Goal: Task Accomplishment & Management: Complete application form

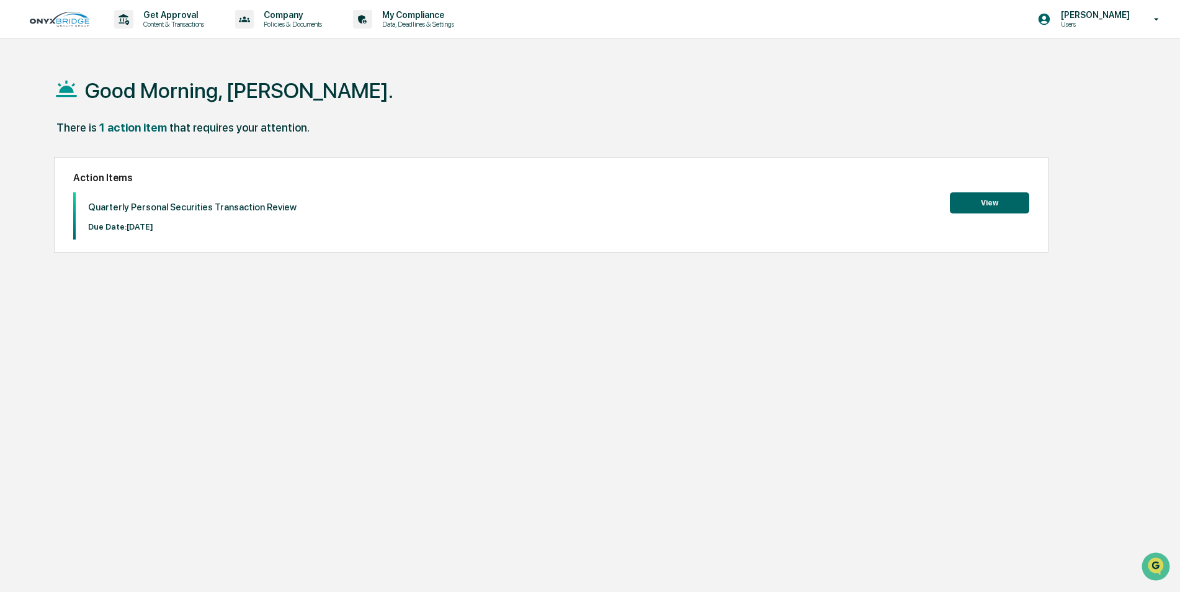
click at [993, 204] on button "View" at bounding box center [989, 202] width 79 height 21
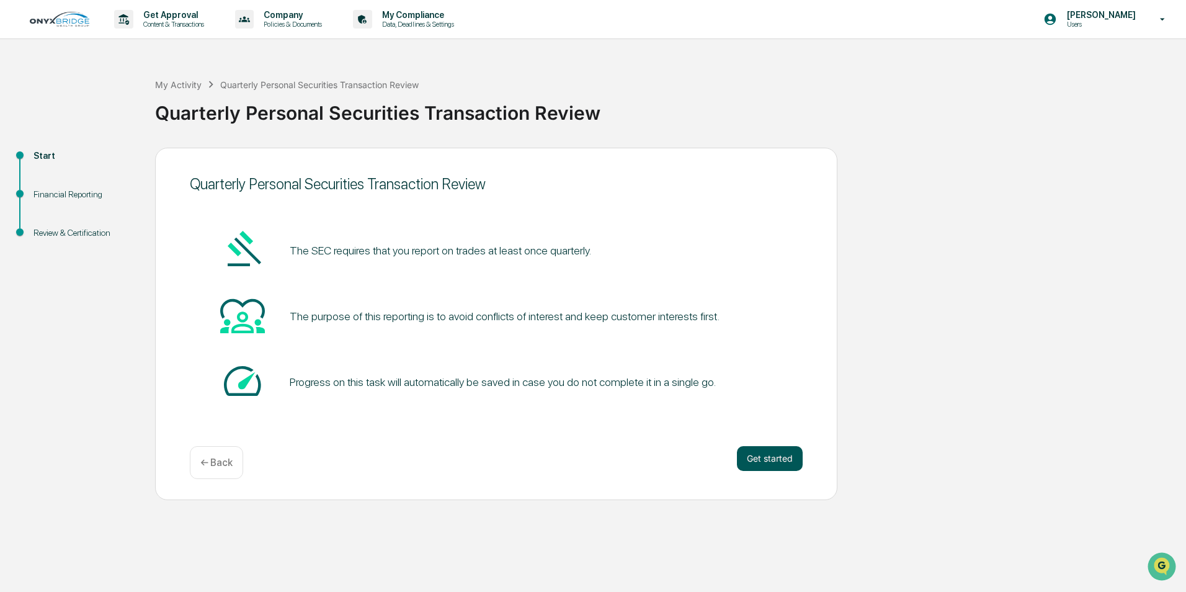
click at [764, 455] on button "Get started" at bounding box center [770, 458] width 66 height 25
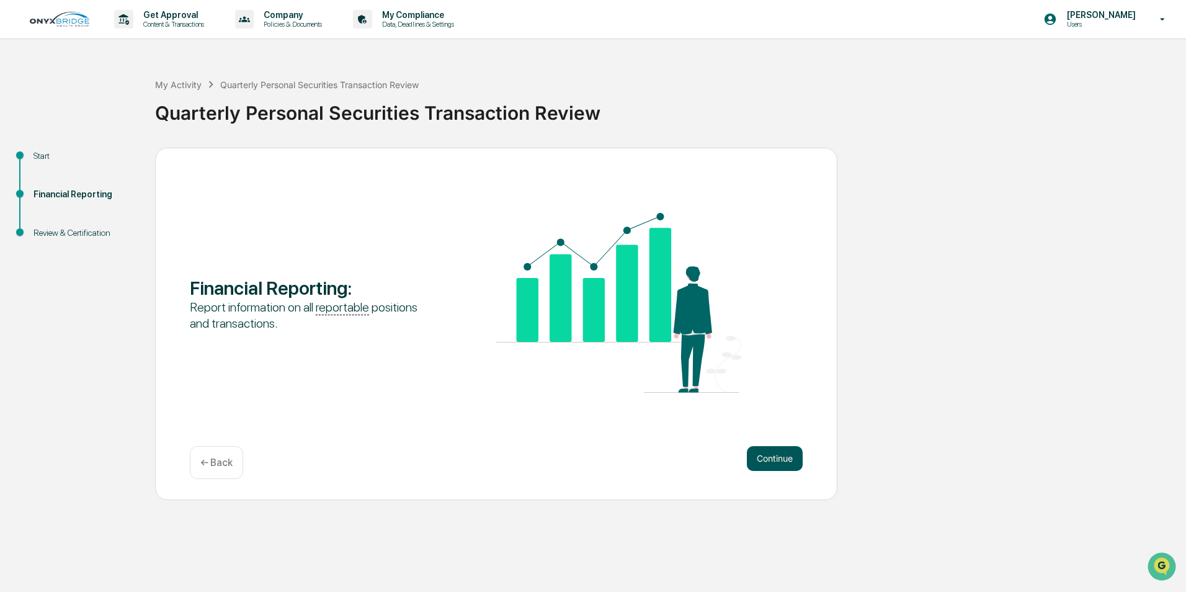
click at [754, 460] on button "Continue" at bounding box center [775, 458] width 56 height 25
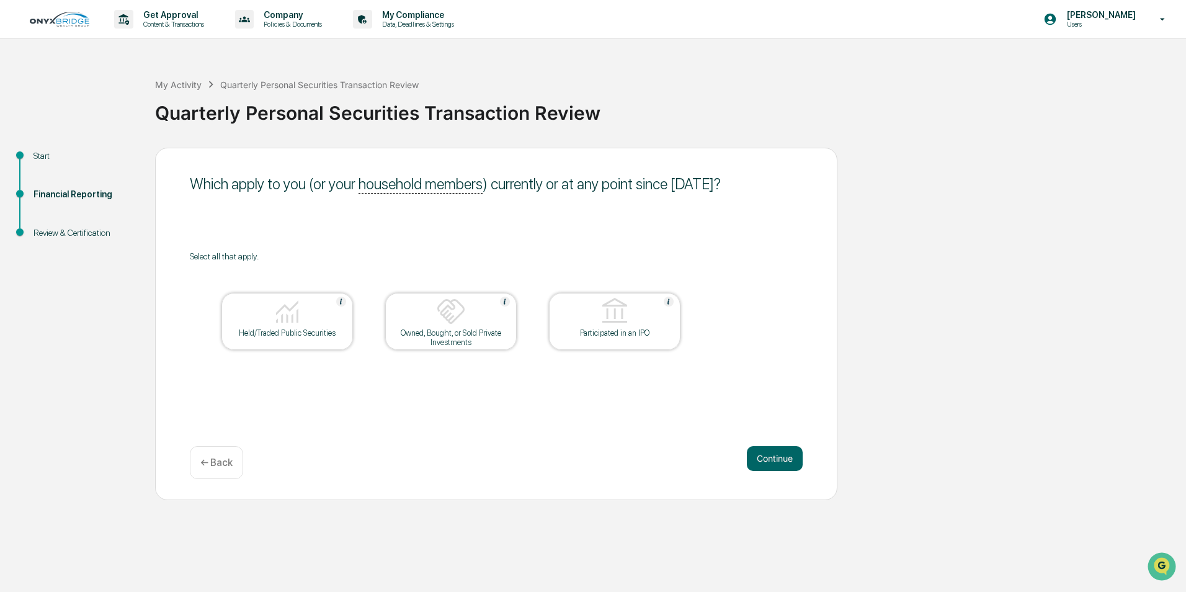
click at [277, 319] on img at bounding box center [287, 312] width 30 height 30
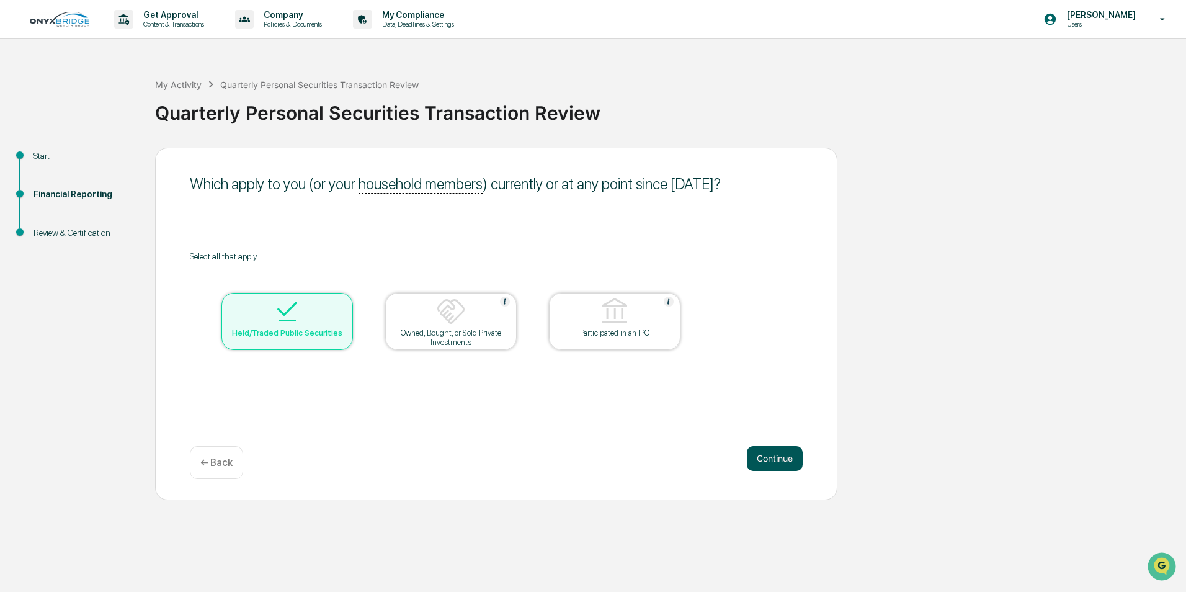
click at [775, 460] on button "Continue" at bounding box center [775, 458] width 56 height 25
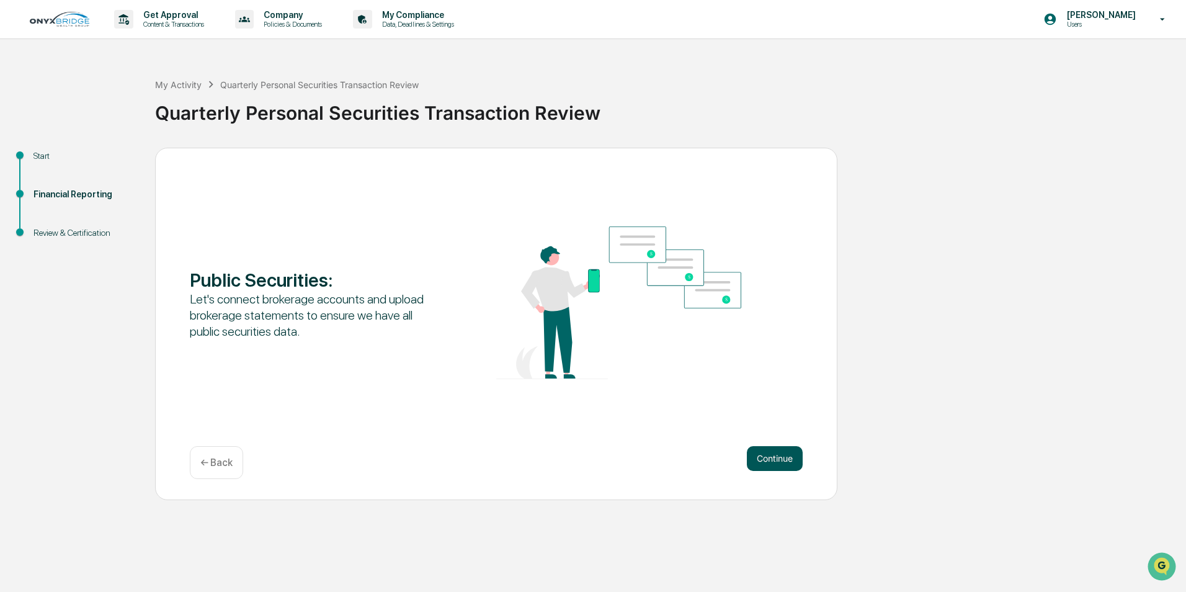
click at [765, 458] on button "Continue" at bounding box center [775, 458] width 56 height 25
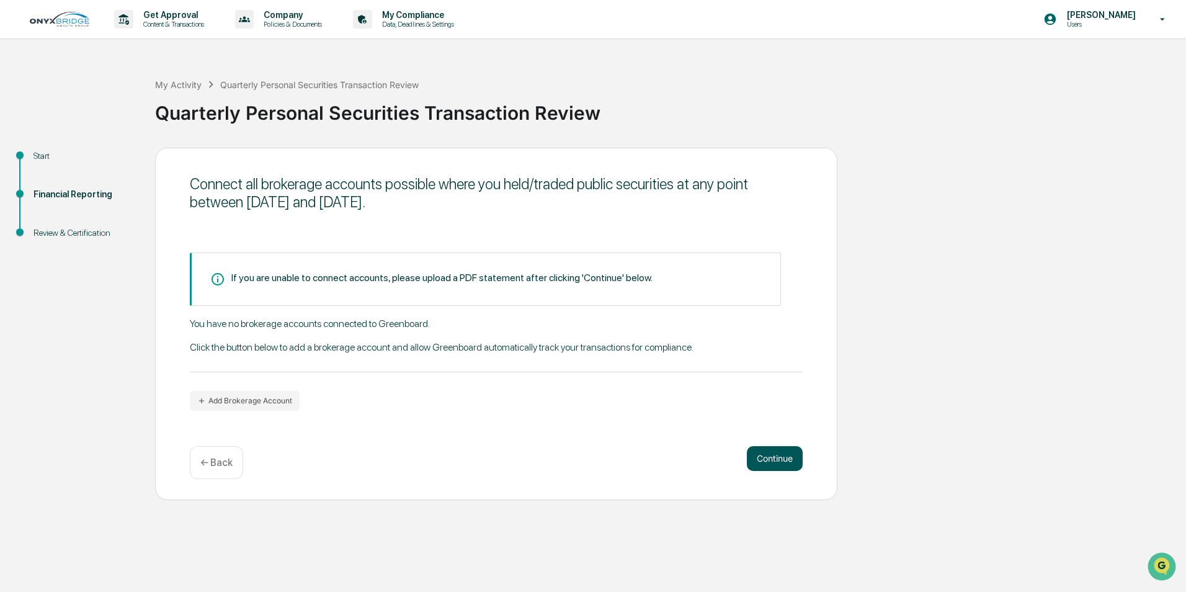
click at [784, 460] on button "Continue" at bounding box center [775, 458] width 56 height 25
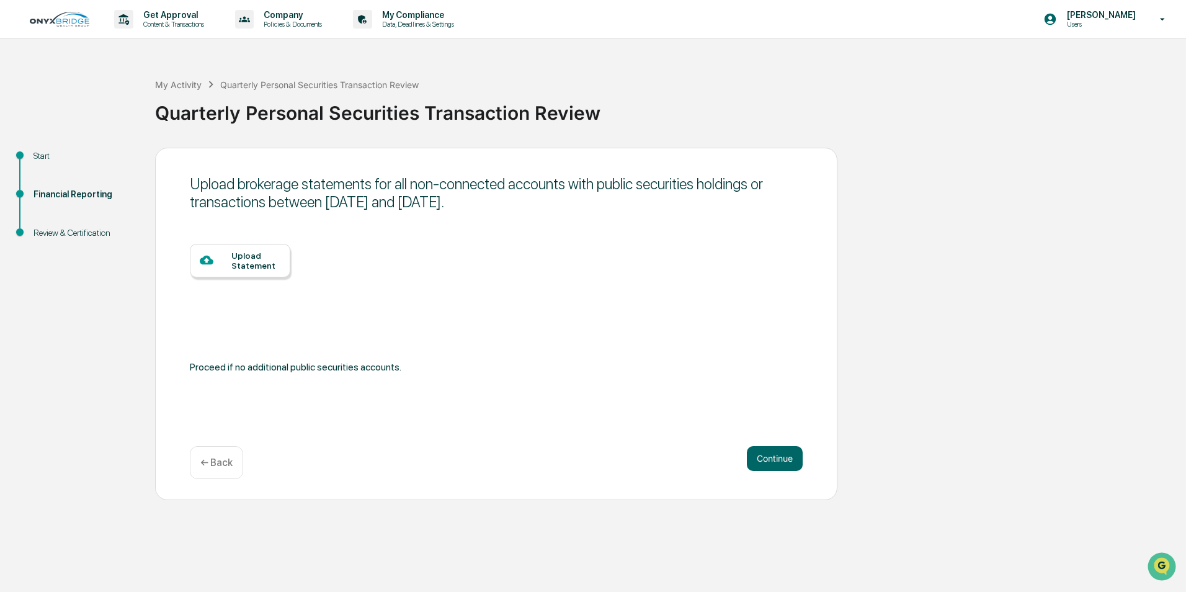
click at [230, 257] on div at bounding box center [216, 261] width 32 height 16
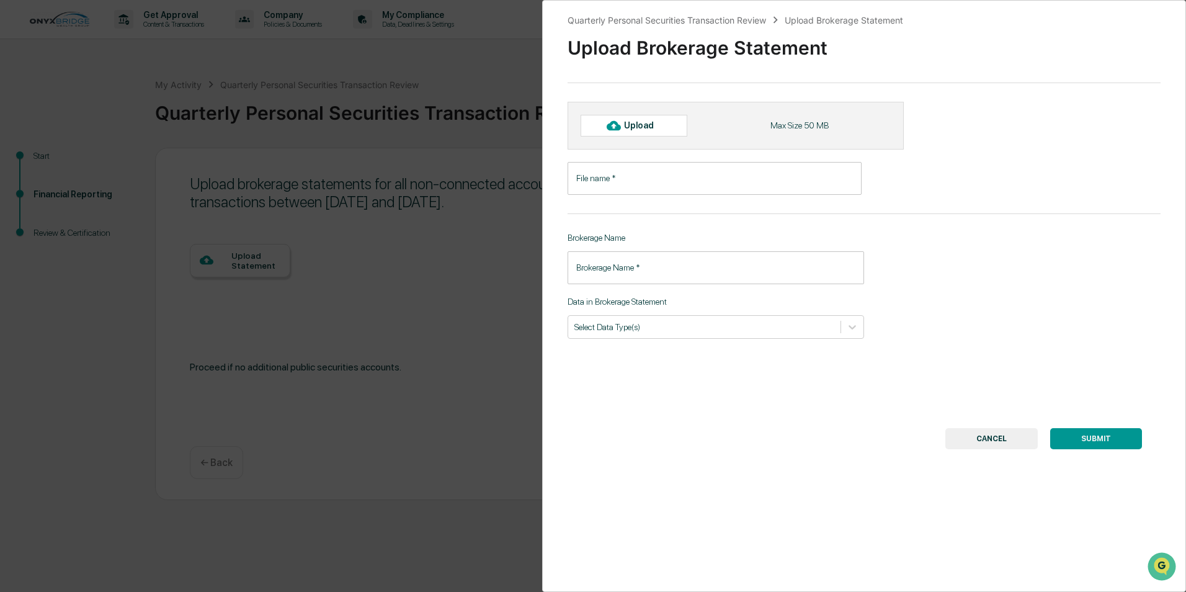
click at [690, 182] on input "File name   *" at bounding box center [715, 178] width 294 height 33
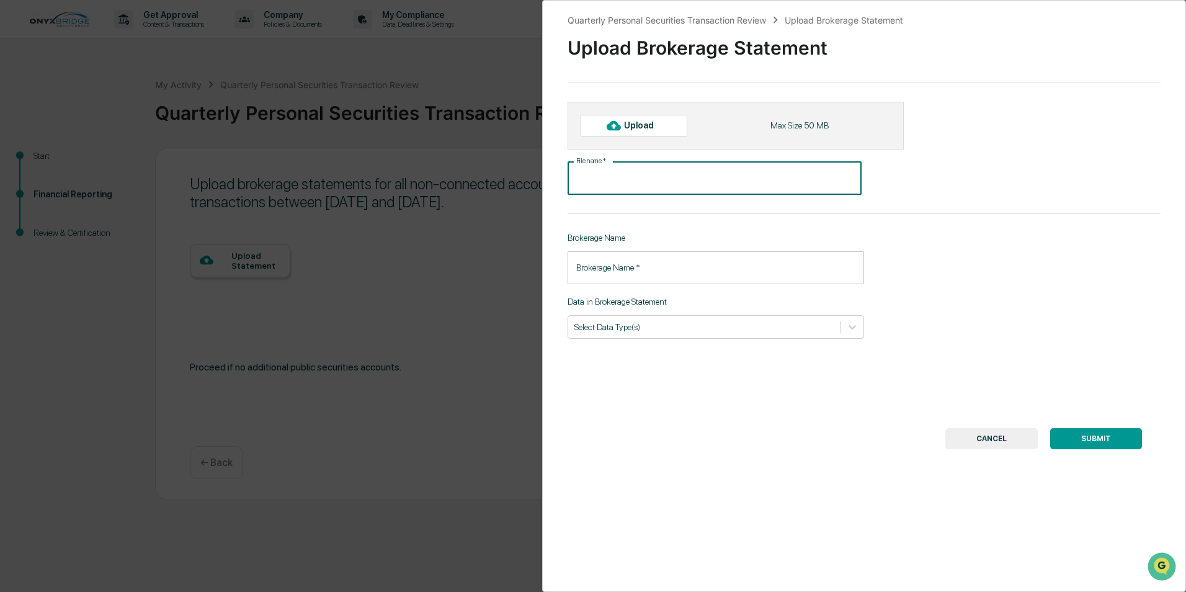
click at [926, 207] on div "Quarterly Personal Securities Transaction Review Upload Brokerage Statement Upl…" at bounding box center [864, 296] width 644 height 592
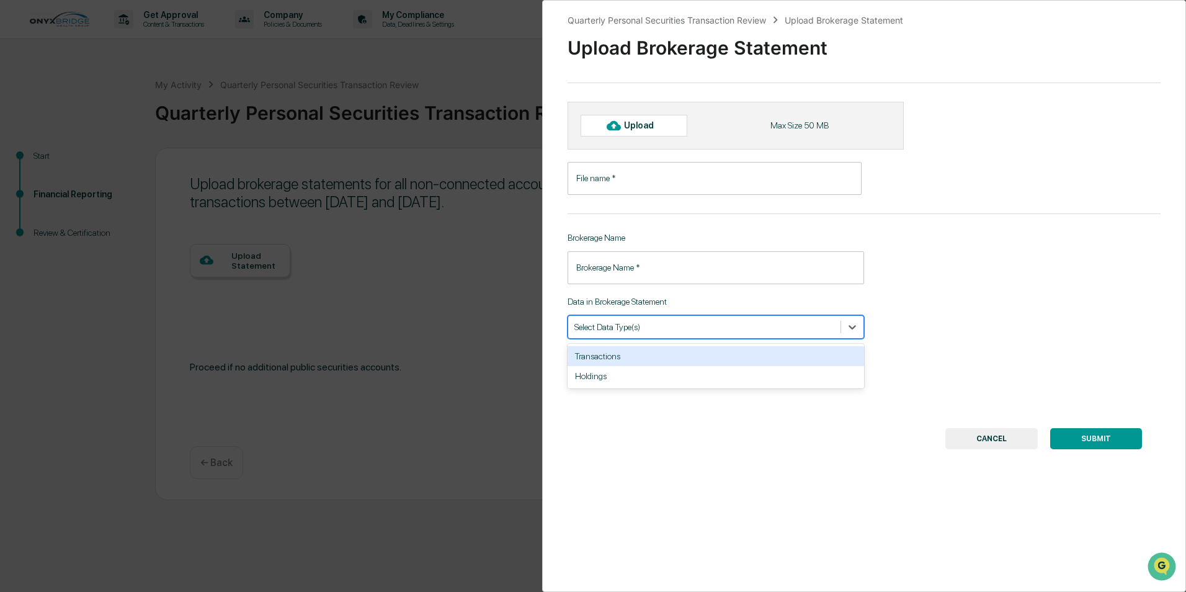
click at [629, 331] on div at bounding box center [704, 327] width 260 height 12
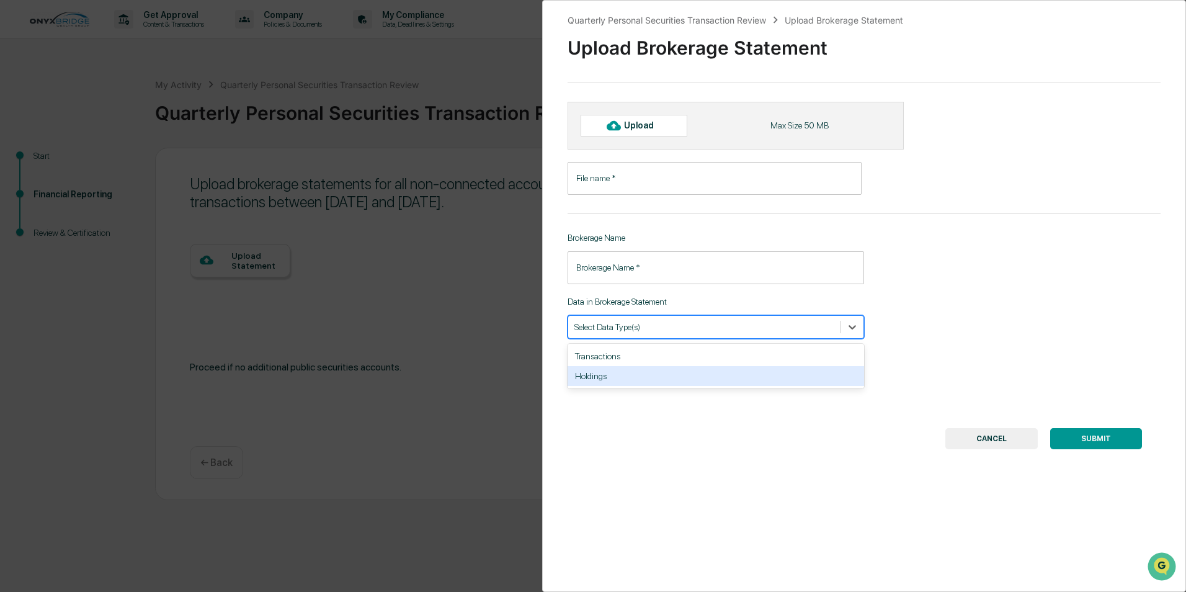
click at [605, 378] on div "Holdings" at bounding box center [716, 376] width 297 height 20
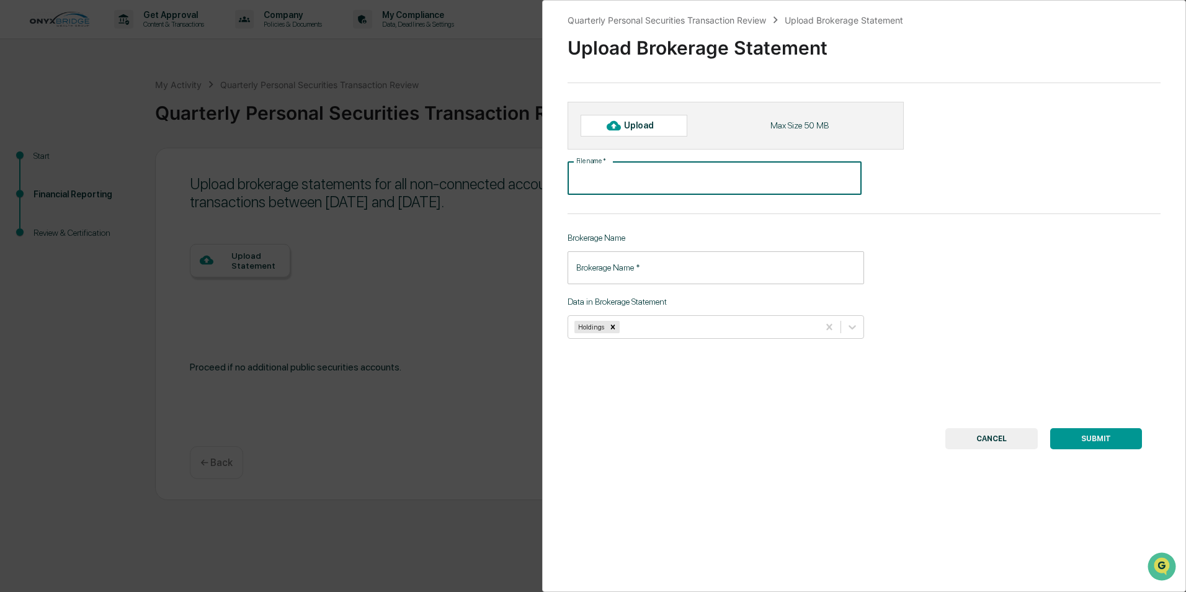
click at [649, 189] on input "File name   *" at bounding box center [715, 178] width 294 height 33
click at [961, 184] on div "File name   * File name   *" at bounding box center [805, 178] width 475 height 33
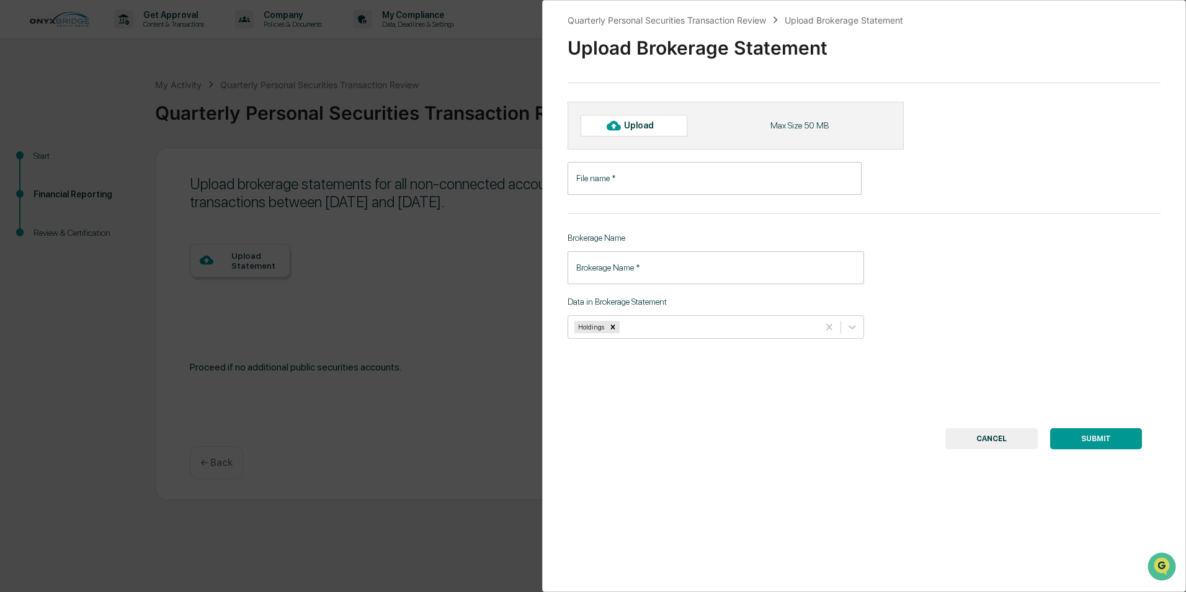
click at [616, 277] on input "Brokerage Name   *" at bounding box center [716, 267] width 297 height 33
type input "********"
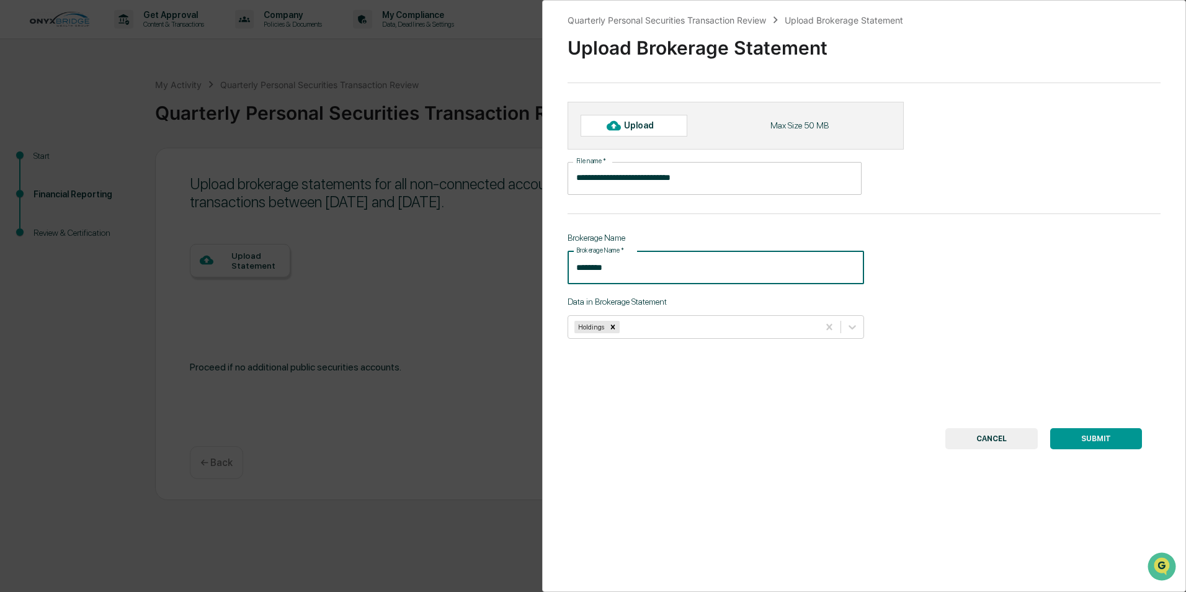
click at [712, 179] on input "**********" at bounding box center [715, 178] width 294 height 33
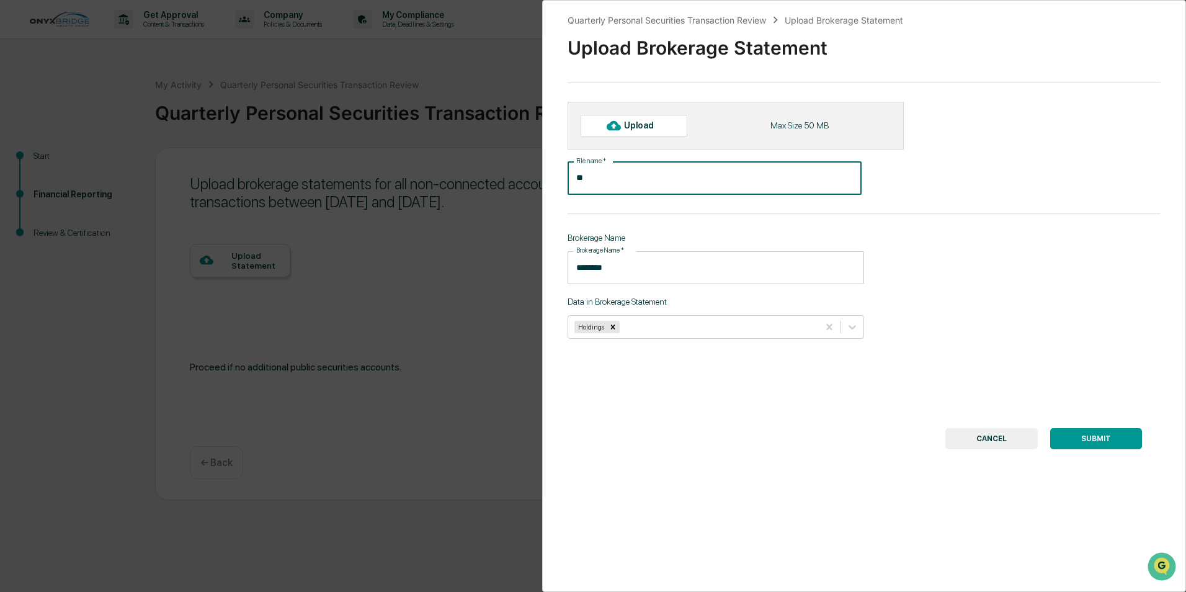
type input "*"
click at [1010, 136] on div "Quarterly Personal Securities Transaction Review Upload Brokerage Statement Upl…" at bounding box center [864, 296] width 644 height 592
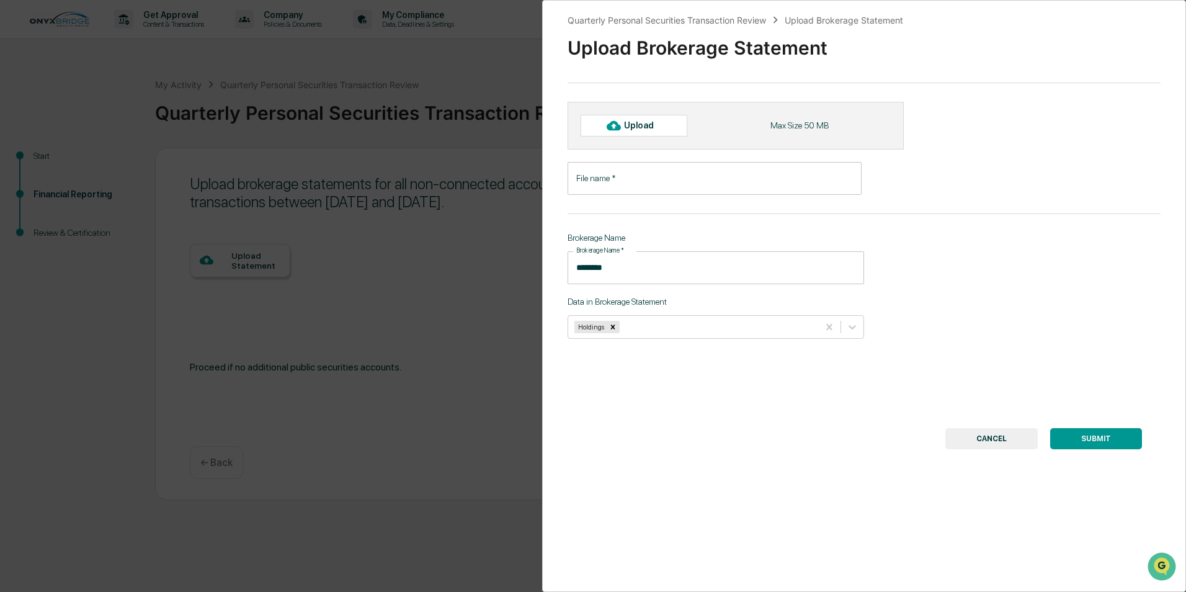
click at [641, 133] on div "Upload" at bounding box center [634, 125] width 107 height 21
type input "**********"
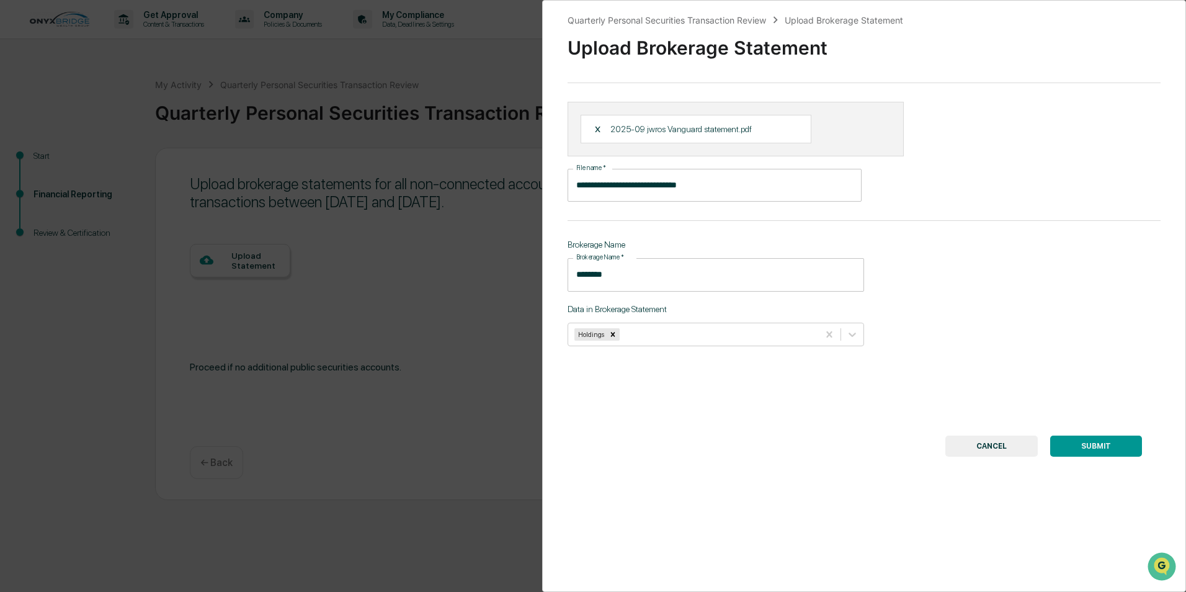
click at [1081, 448] on button "SUBMIT" at bounding box center [1096, 445] width 92 height 21
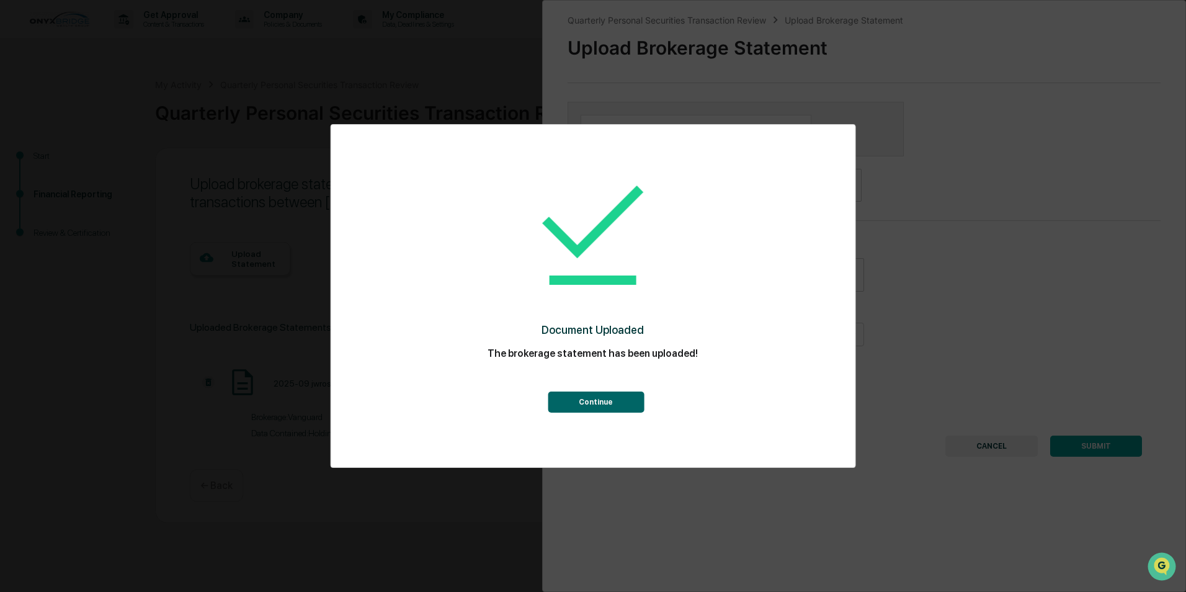
click at [609, 400] on button "Continue" at bounding box center [596, 401] width 96 height 21
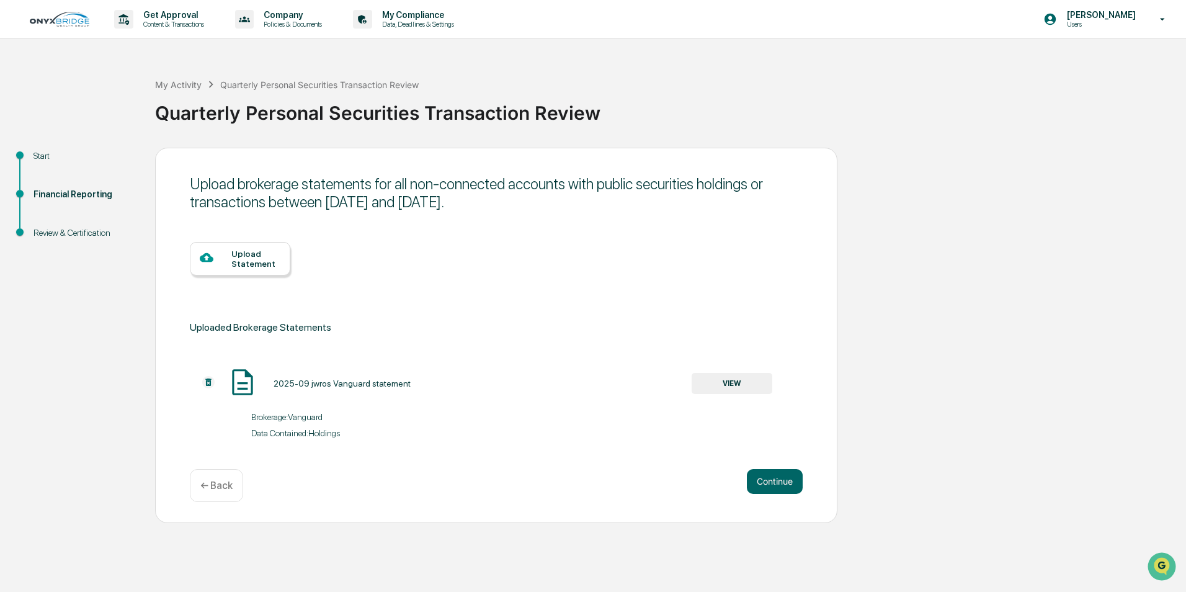
click at [234, 262] on div "Upload Statement" at bounding box center [255, 259] width 49 height 20
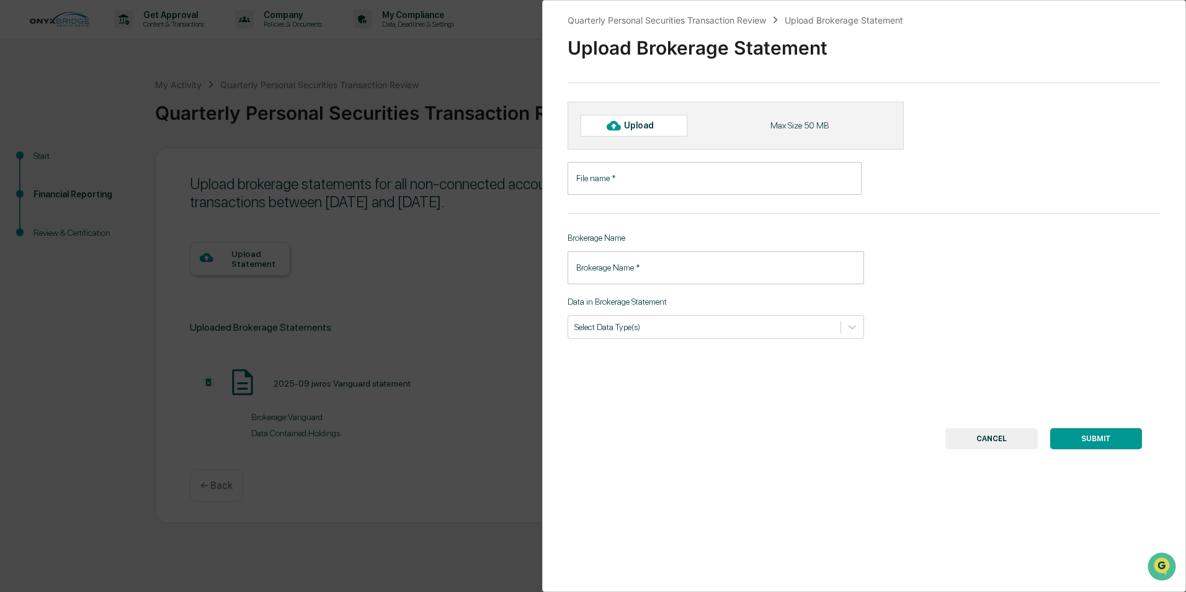
click at [645, 127] on div "Upload" at bounding box center [644, 125] width 40 height 10
type input "**********"
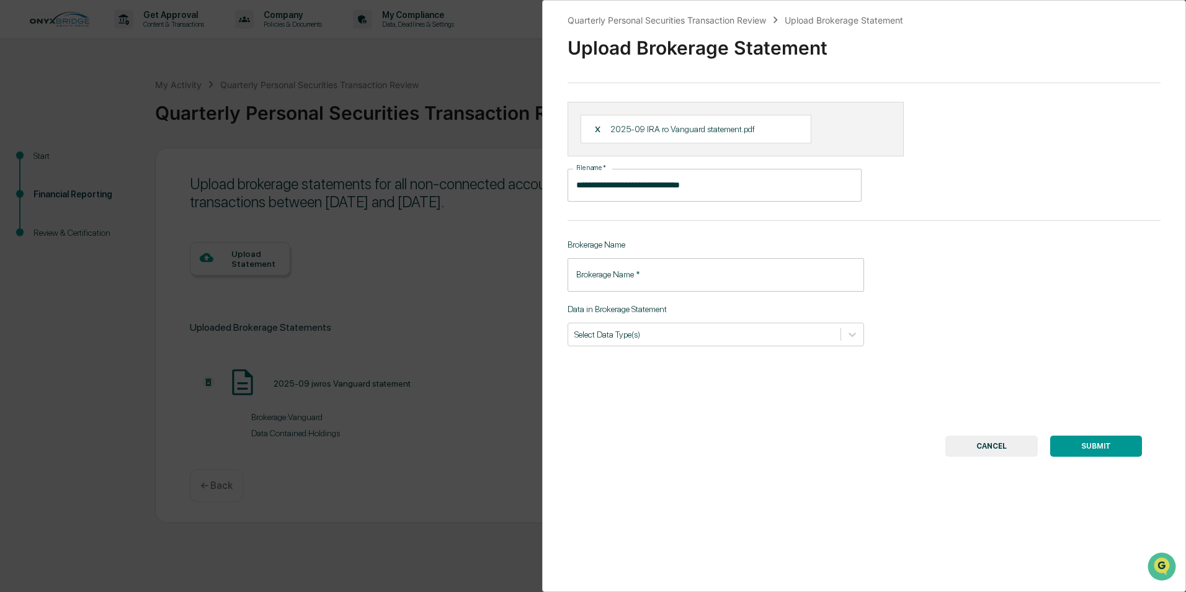
click at [646, 278] on input "Brokerage Name   *" at bounding box center [716, 274] width 297 height 33
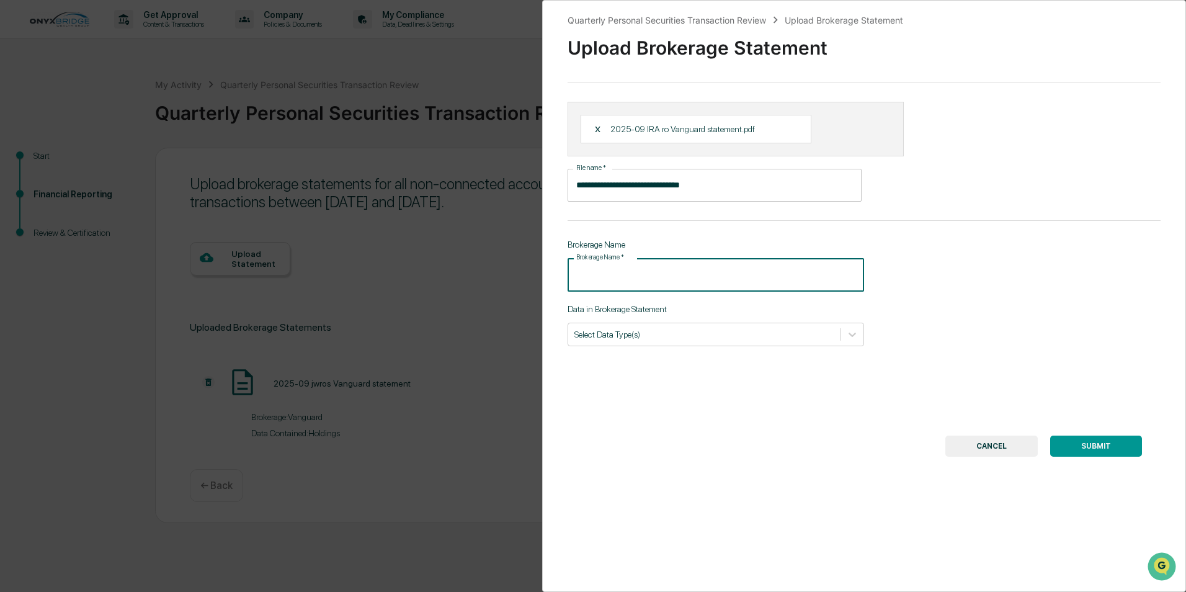
type input "********"
click at [1085, 447] on button "SUBMIT" at bounding box center [1096, 445] width 92 height 21
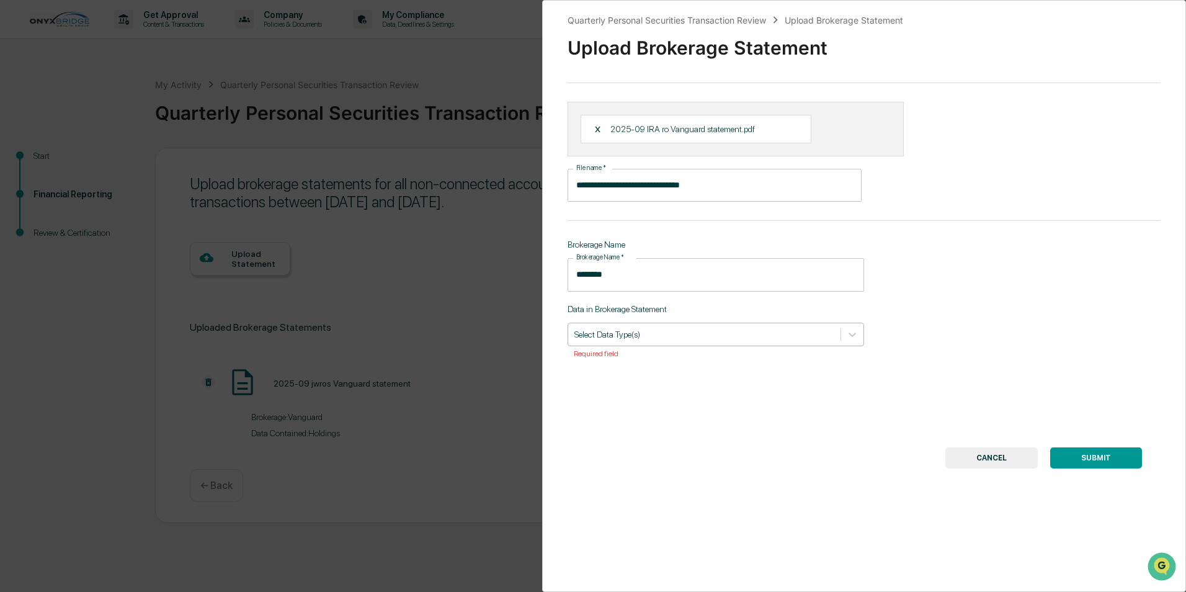
click at [665, 334] on div at bounding box center [704, 334] width 260 height 12
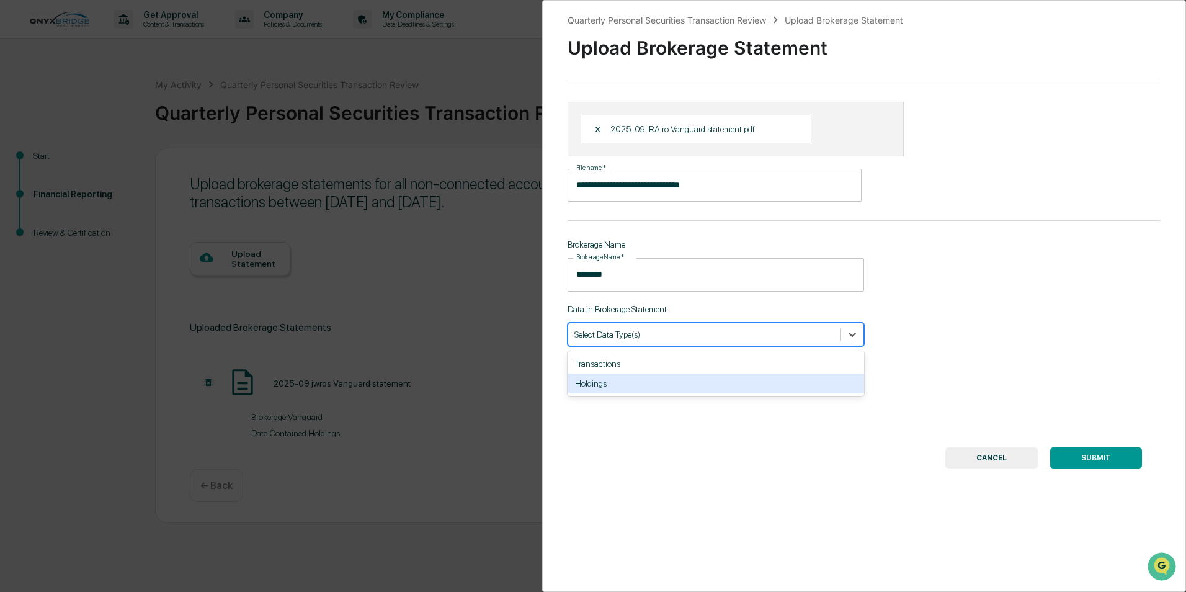
click at [609, 389] on div "Holdings" at bounding box center [716, 383] width 297 height 20
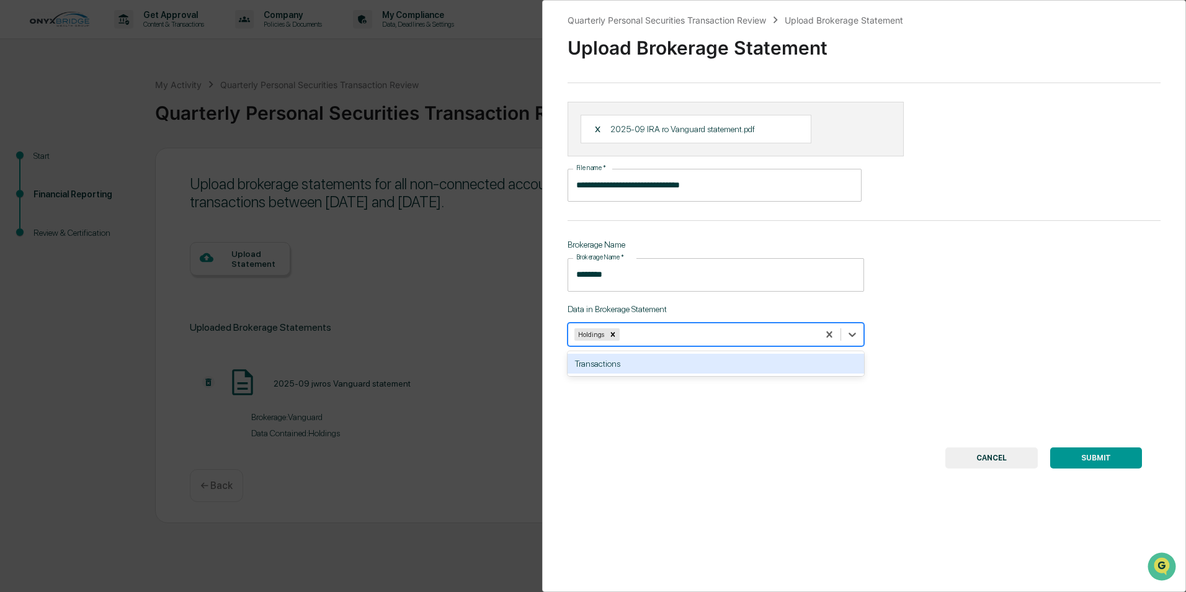
click at [633, 341] on div "Holdings" at bounding box center [693, 334] width 250 height 17
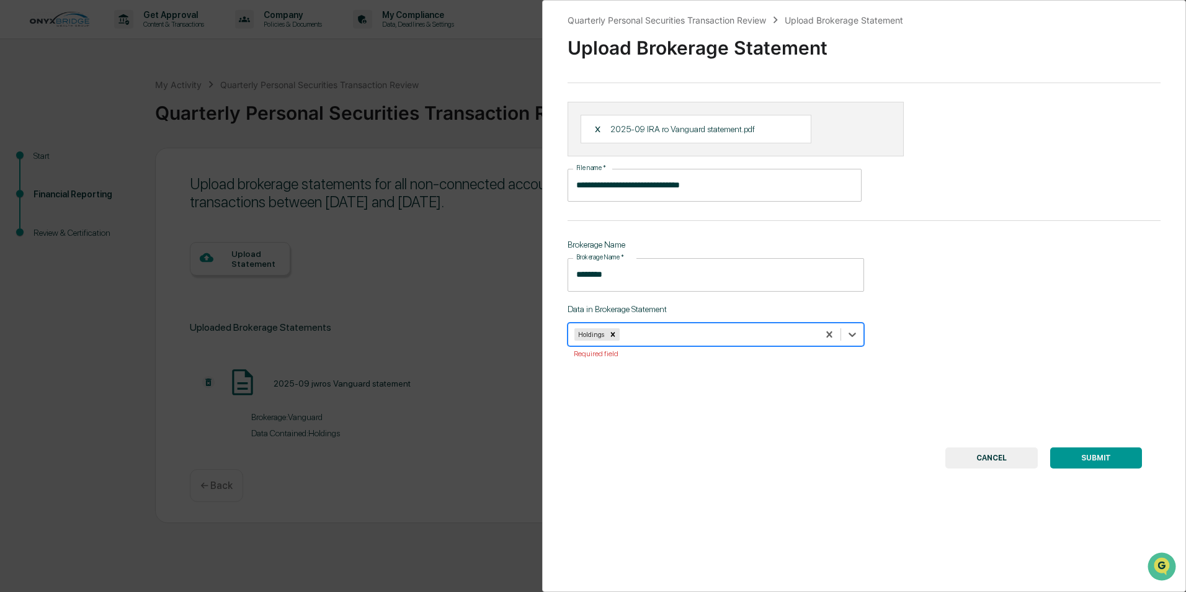
click at [1078, 451] on button "SUBMIT" at bounding box center [1096, 457] width 92 height 21
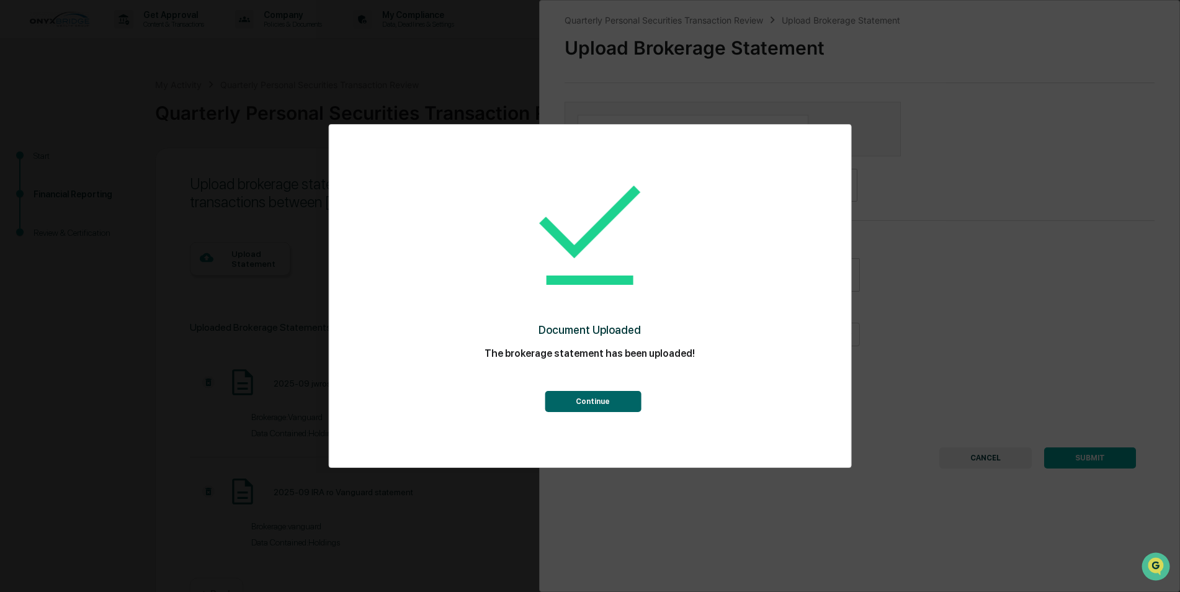
click at [607, 400] on button "Continue" at bounding box center [593, 401] width 96 height 21
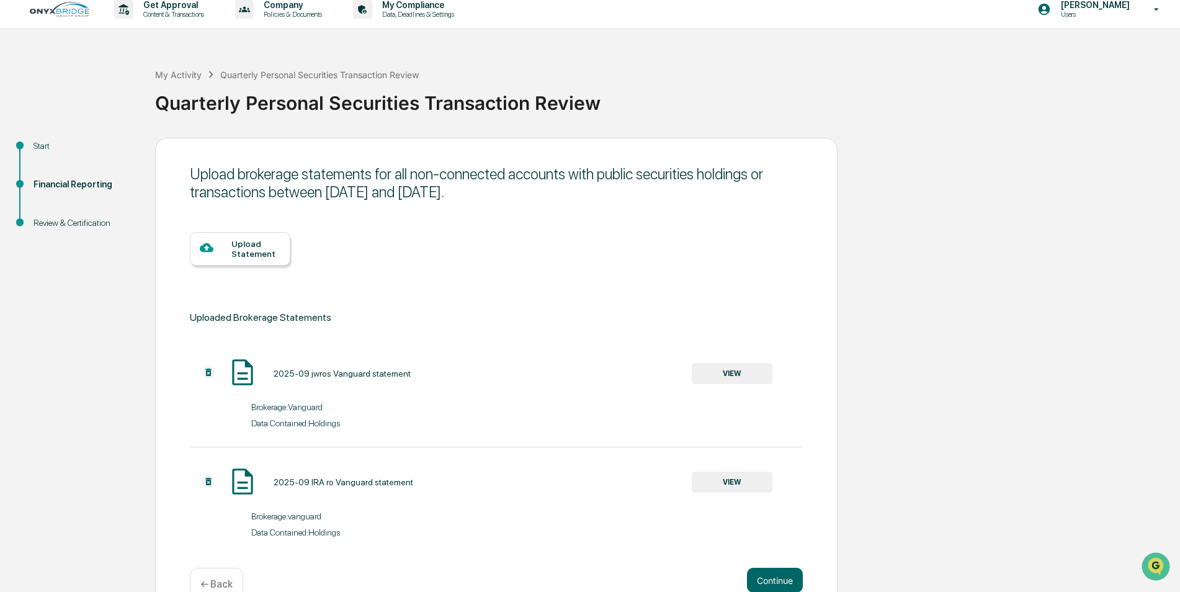
scroll to position [40, 0]
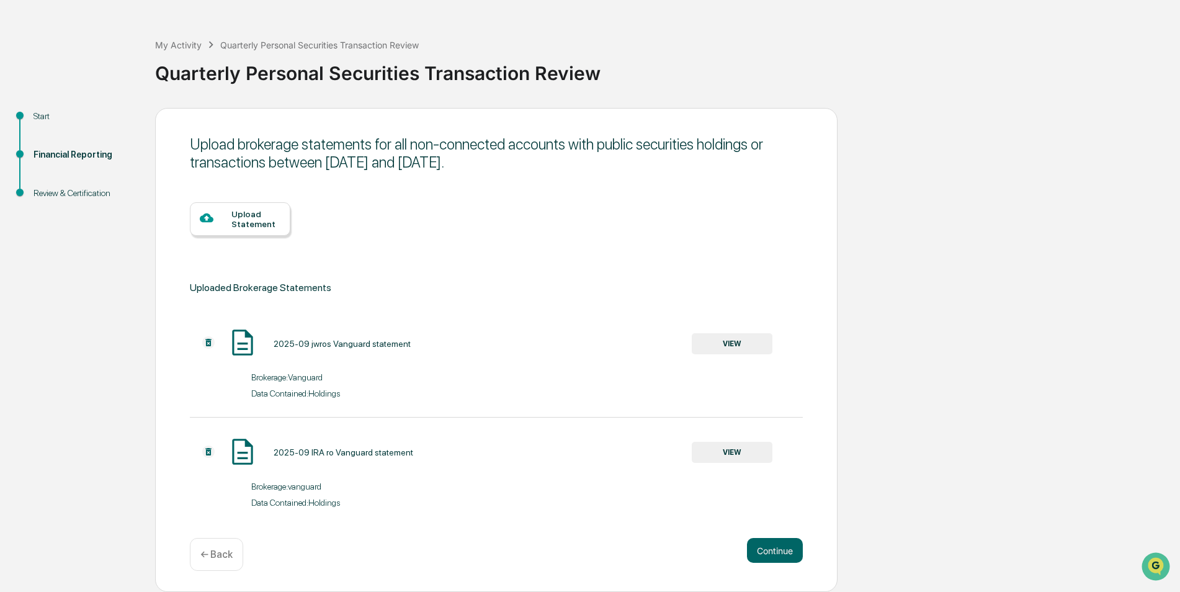
click at [258, 223] on div "Upload Statement" at bounding box center [255, 219] width 49 height 20
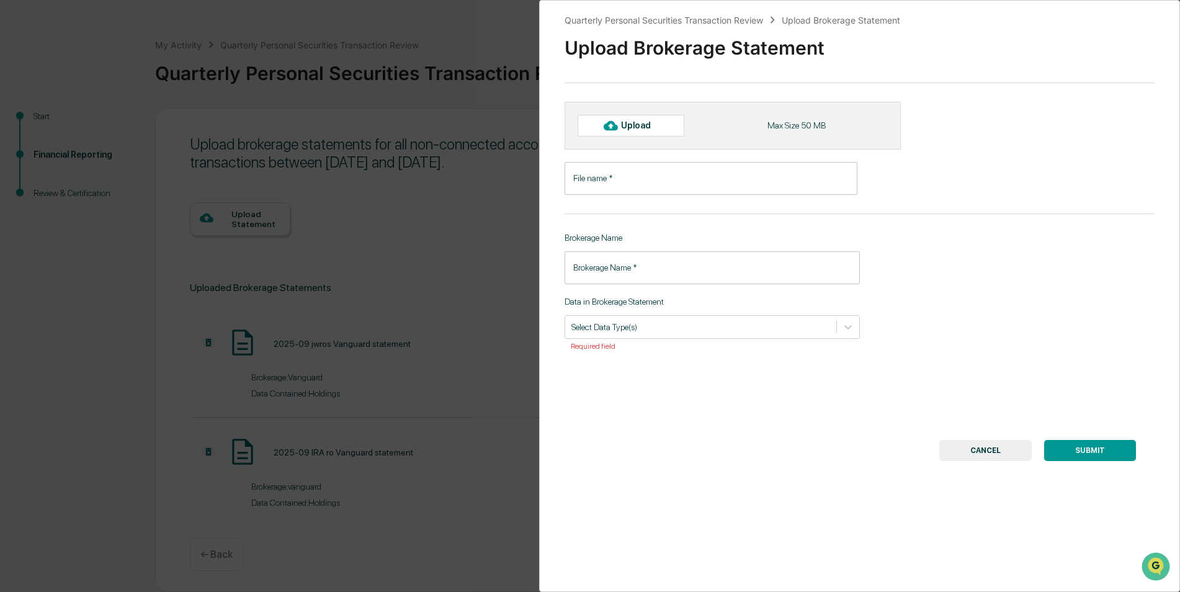
click at [664, 125] on div "Upload" at bounding box center [631, 125] width 107 height 21
type input "**********"
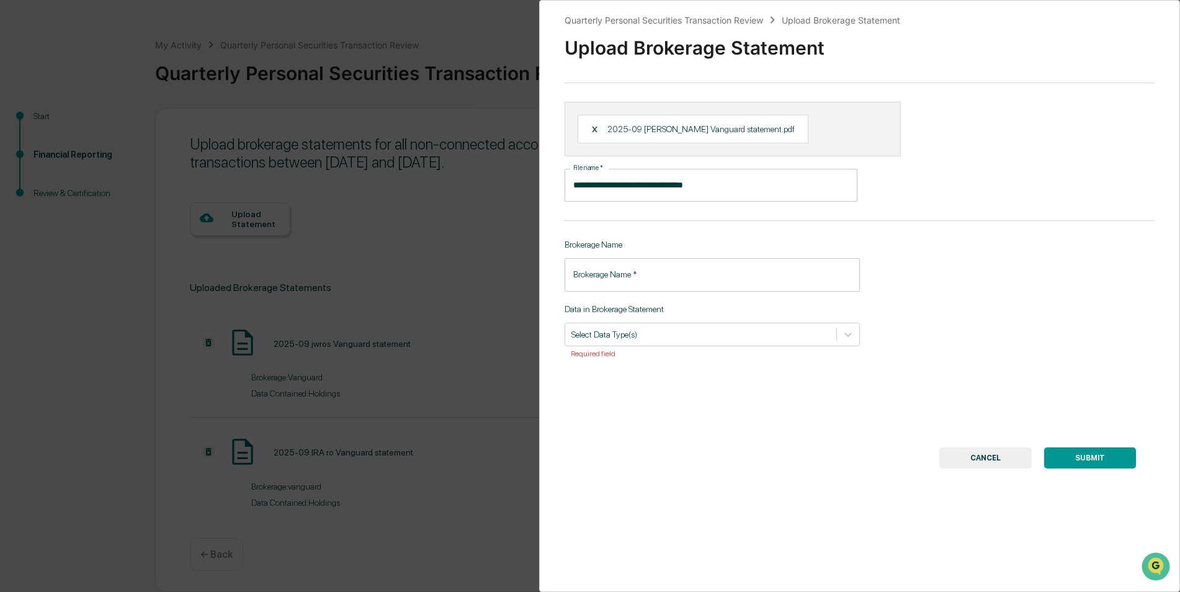
click at [636, 272] on input "Brokerage Name   *" at bounding box center [711, 274] width 295 height 33
click at [670, 223] on div "**********" at bounding box center [859, 296] width 641 height 592
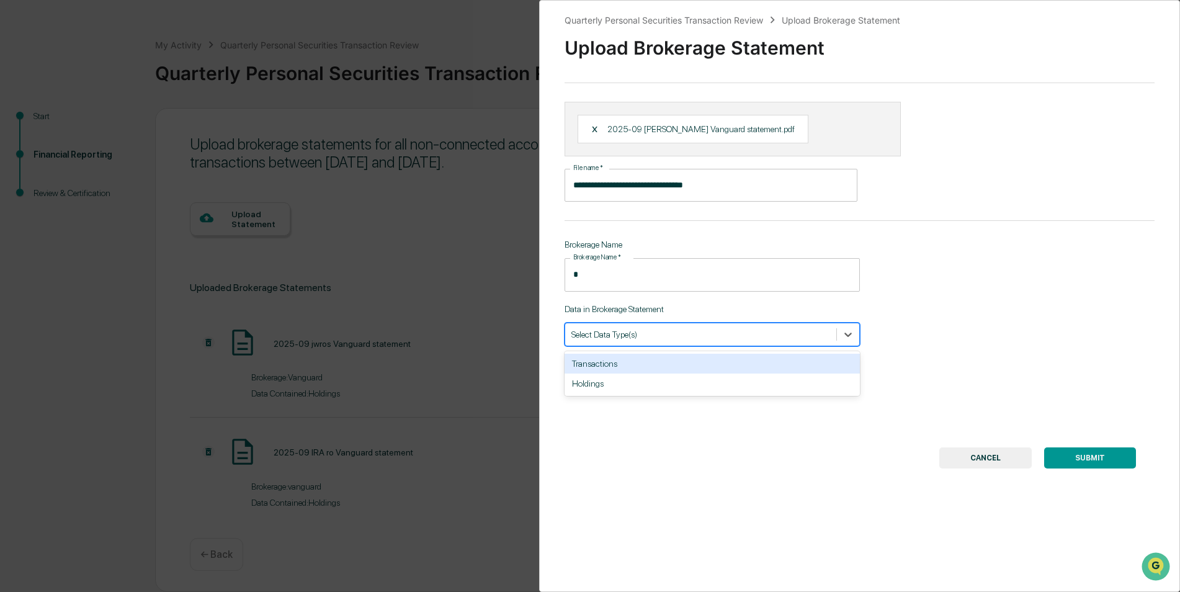
click at [630, 332] on div at bounding box center [700, 334] width 259 height 12
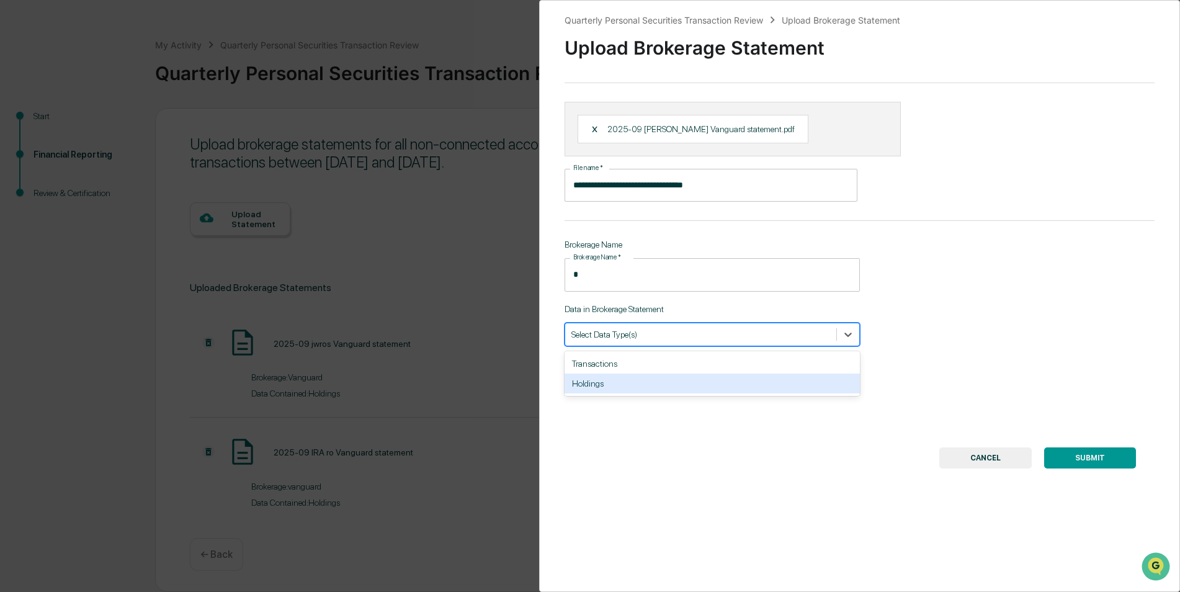
click at [611, 382] on div "Holdings" at bounding box center [711, 383] width 295 height 20
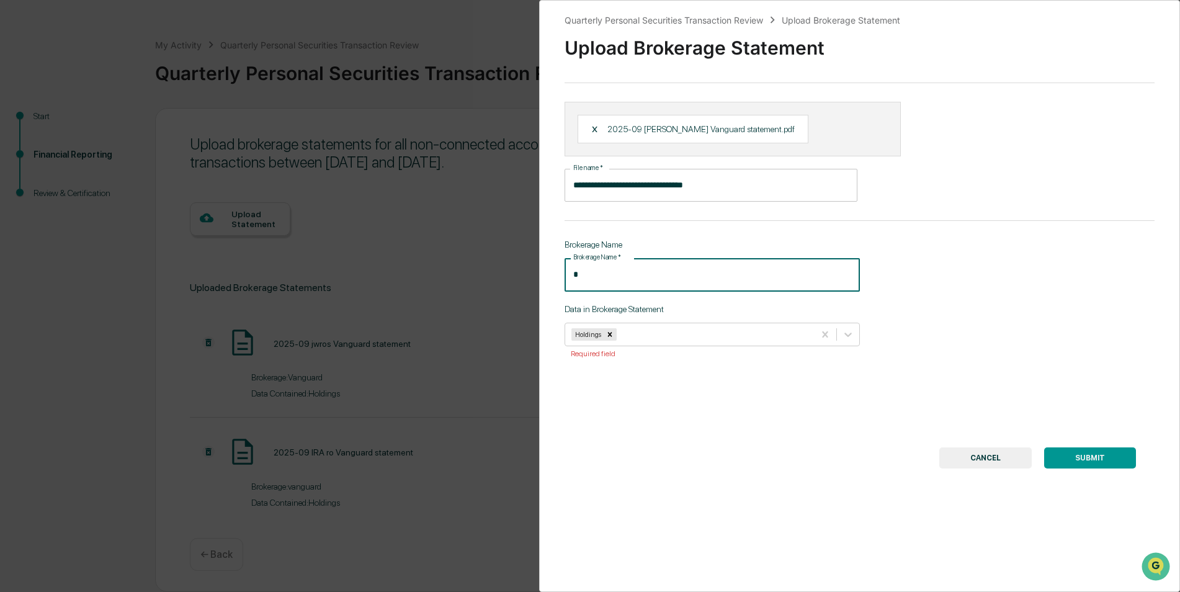
click at [598, 281] on input "*" at bounding box center [711, 274] width 295 height 33
type input "********"
click at [1093, 463] on button "SUBMIT" at bounding box center [1090, 457] width 92 height 21
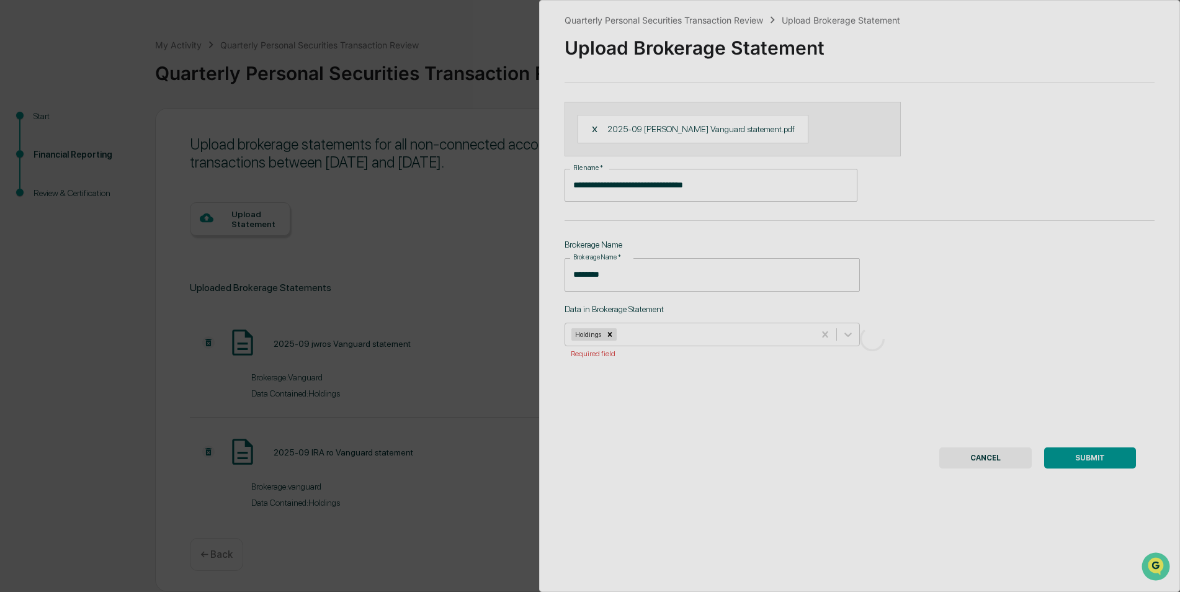
scroll to position [0, 0]
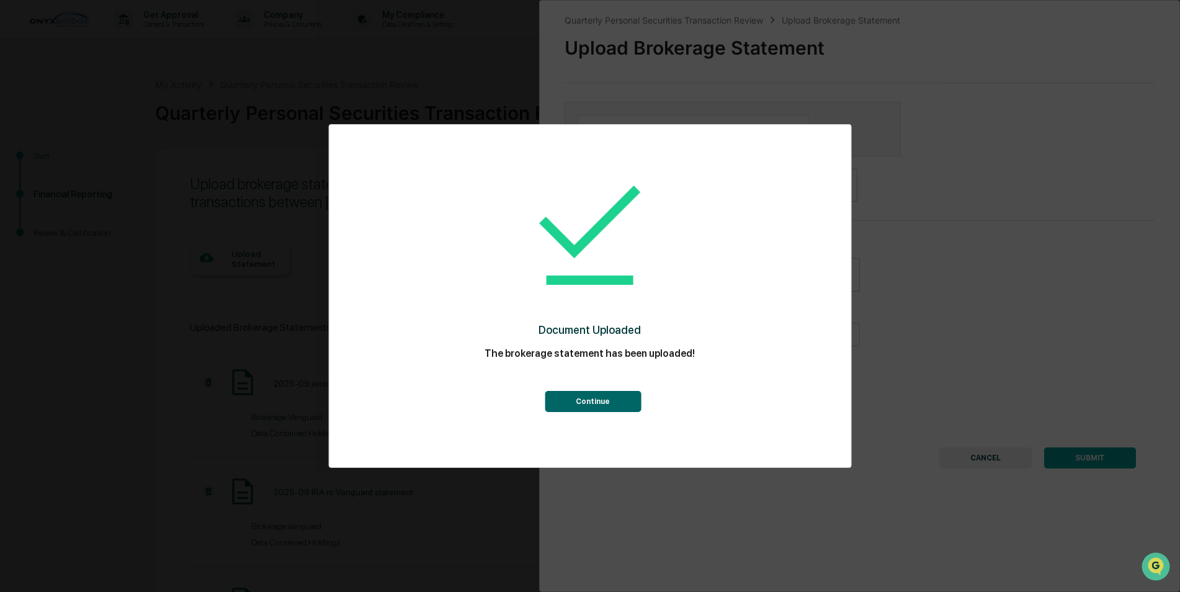
click at [579, 395] on button "Continue" at bounding box center [593, 401] width 96 height 21
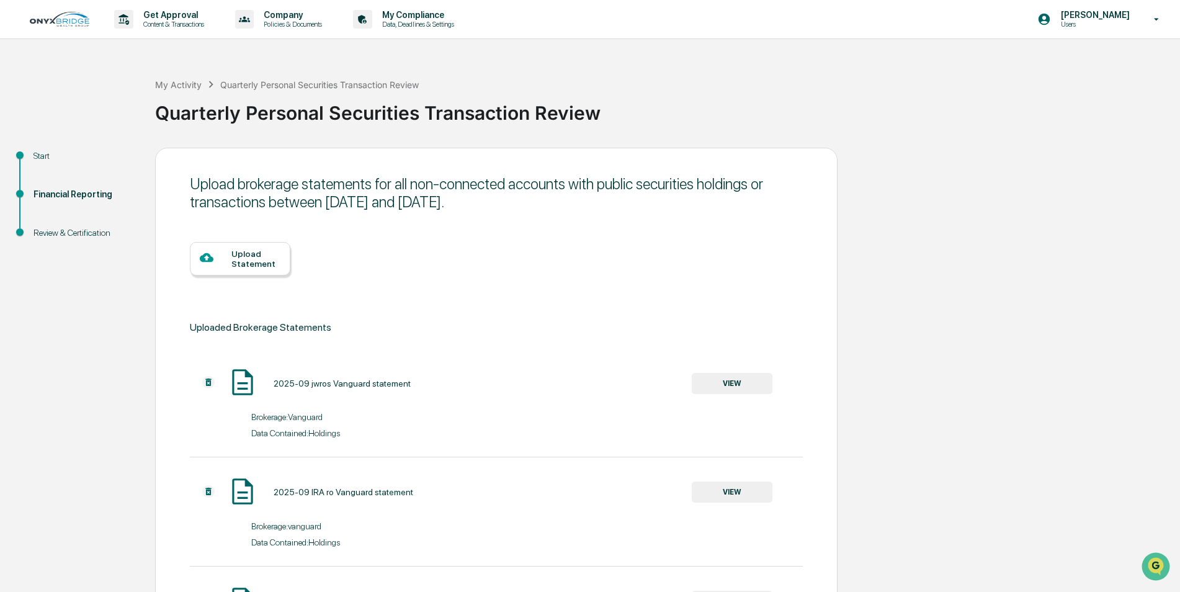
click at [227, 255] on div at bounding box center [216, 259] width 32 height 16
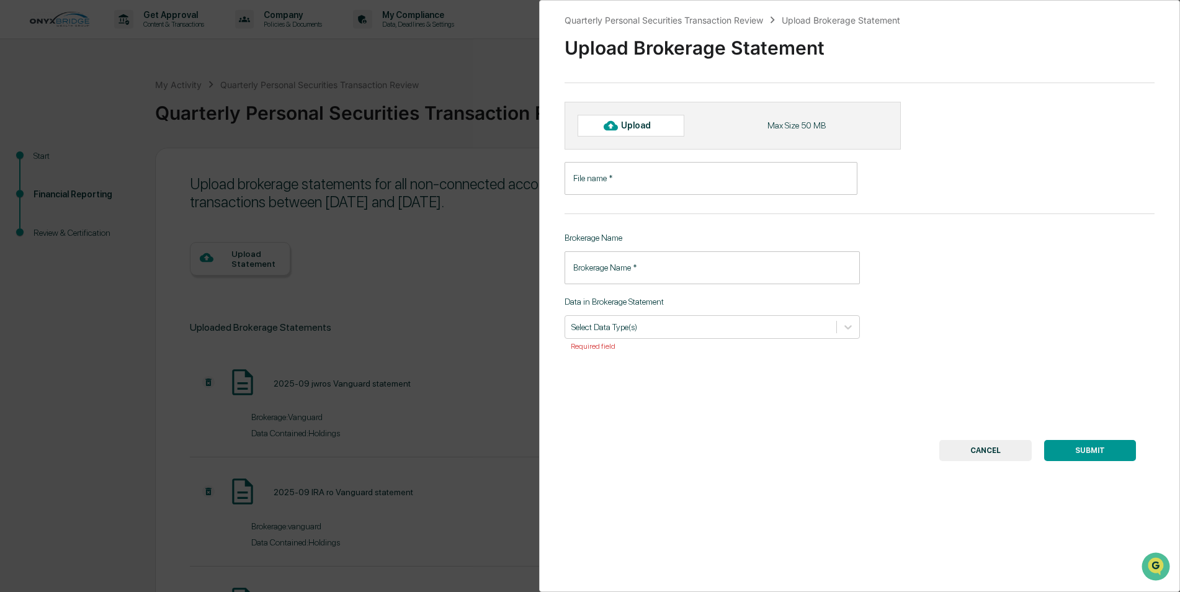
click at [648, 132] on div "Upload" at bounding box center [631, 125] width 107 height 21
type input "**********"
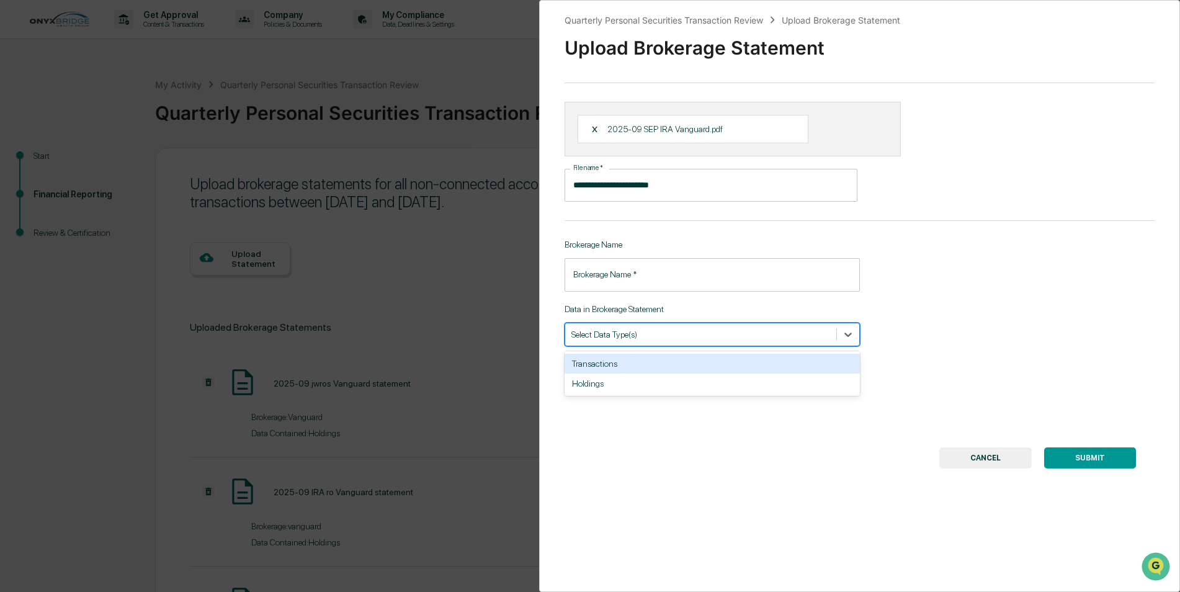
click at [655, 333] on div at bounding box center [700, 334] width 259 height 12
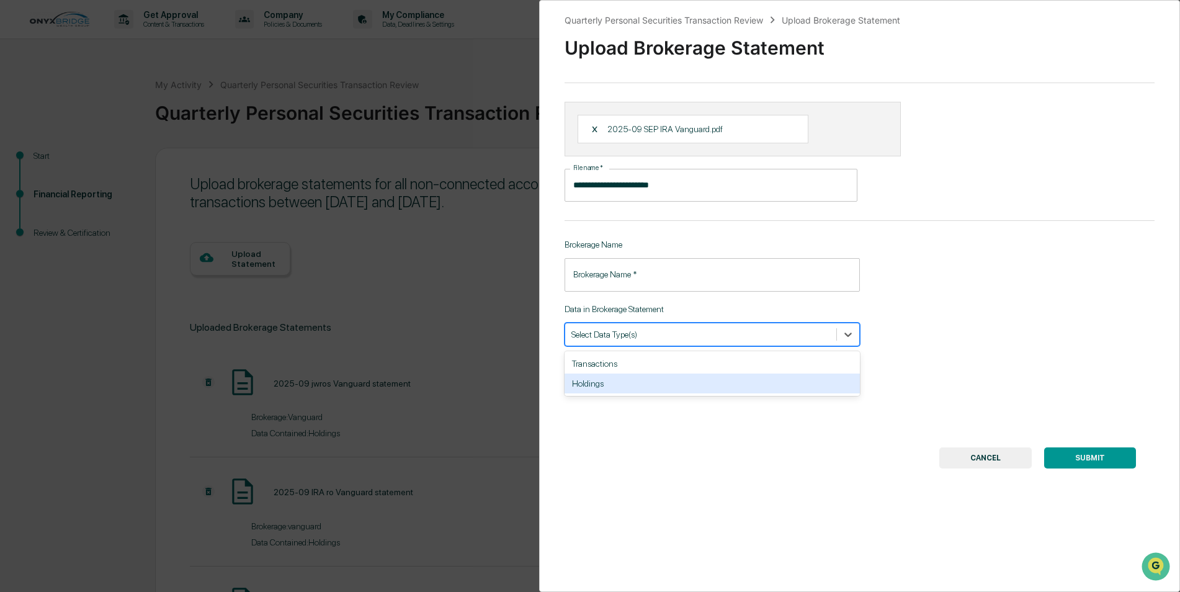
click at [628, 389] on div "Holdings" at bounding box center [711, 383] width 295 height 20
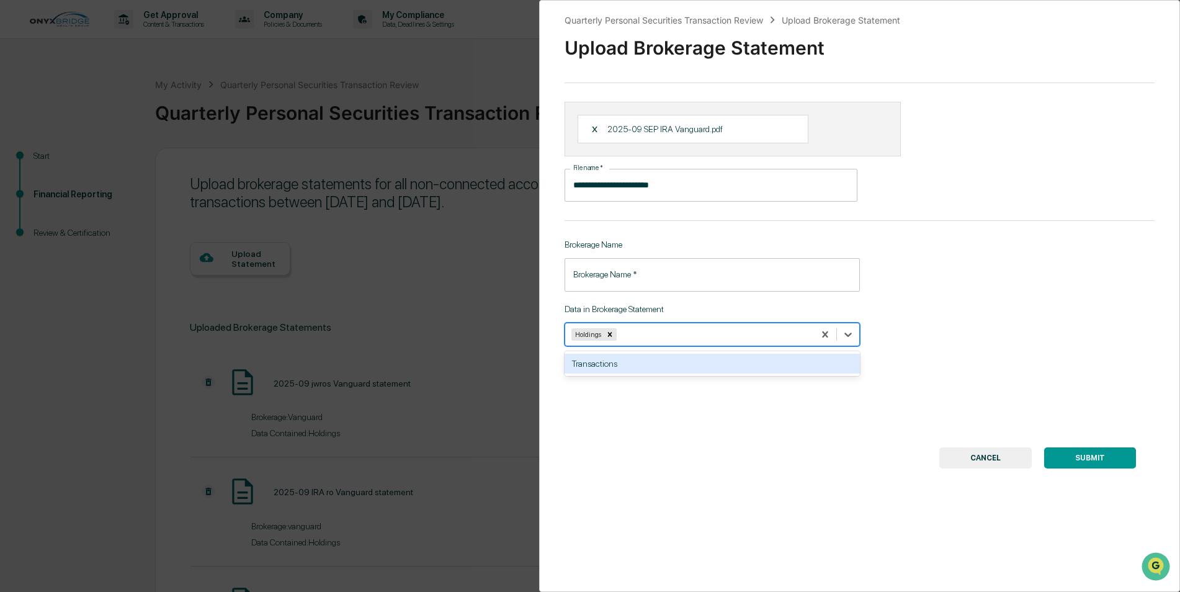
click at [636, 270] on input "Brokerage Name   *" at bounding box center [711, 274] width 295 height 33
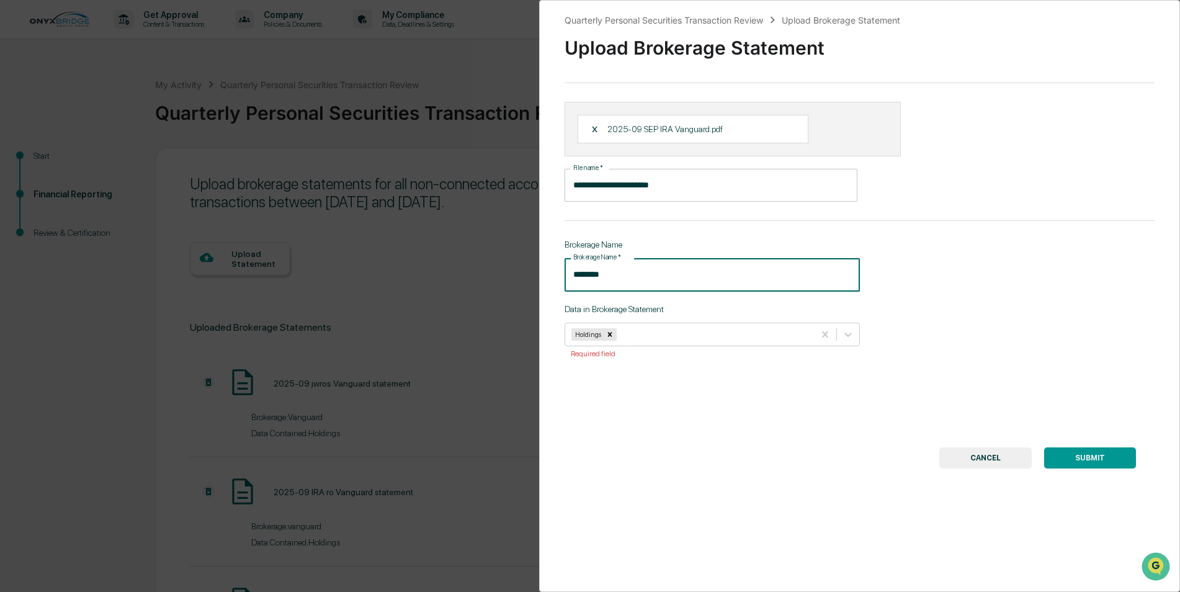
type input "********"
click at [1092, 465] on button "SUBMIT" at bounding box center [1090, 457] width 92 height 21
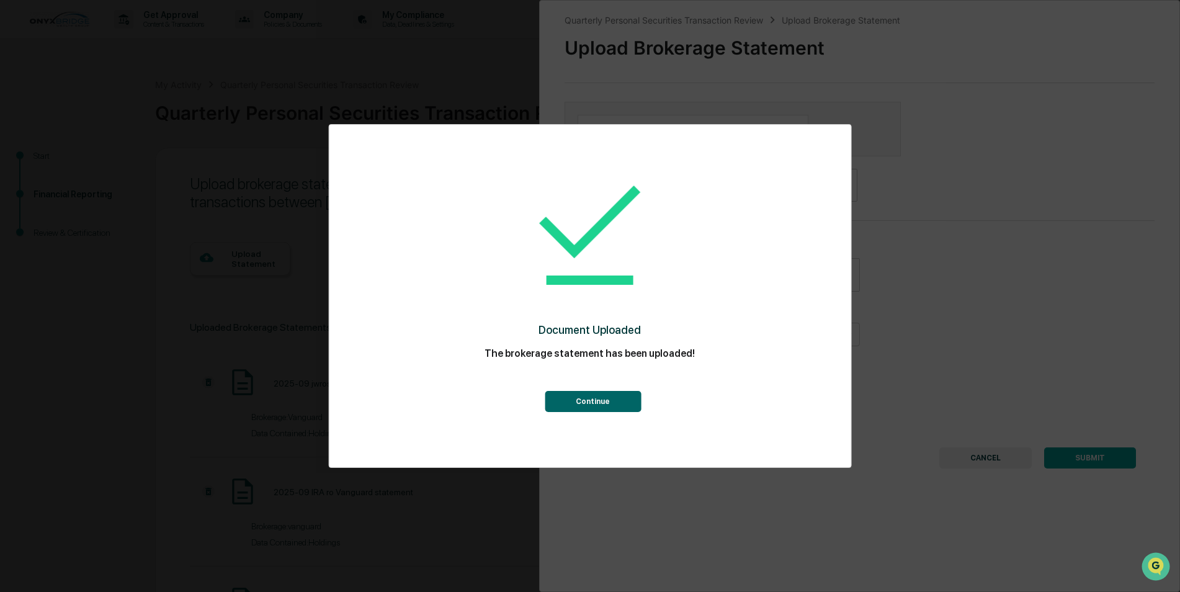
click at [607, 404] on button "Continue" at bounding box center [593, 401] width 96 height 21
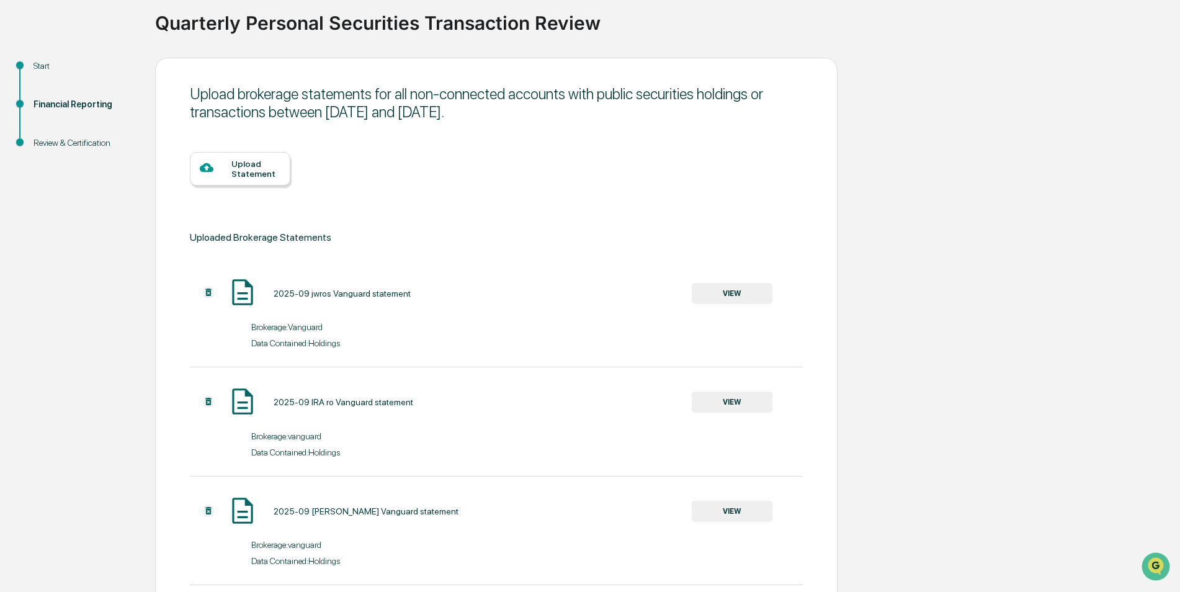
scroll to position [258, 0]
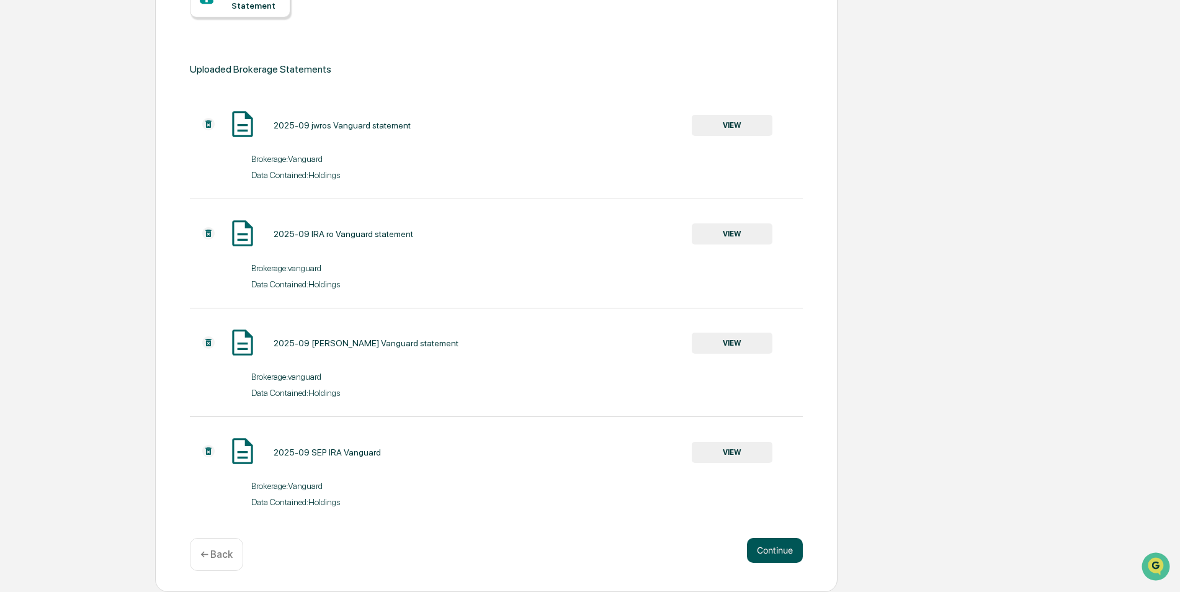
click at [755, 550] on button "Continue" at bounding box center [775, 550] width 56 height 25
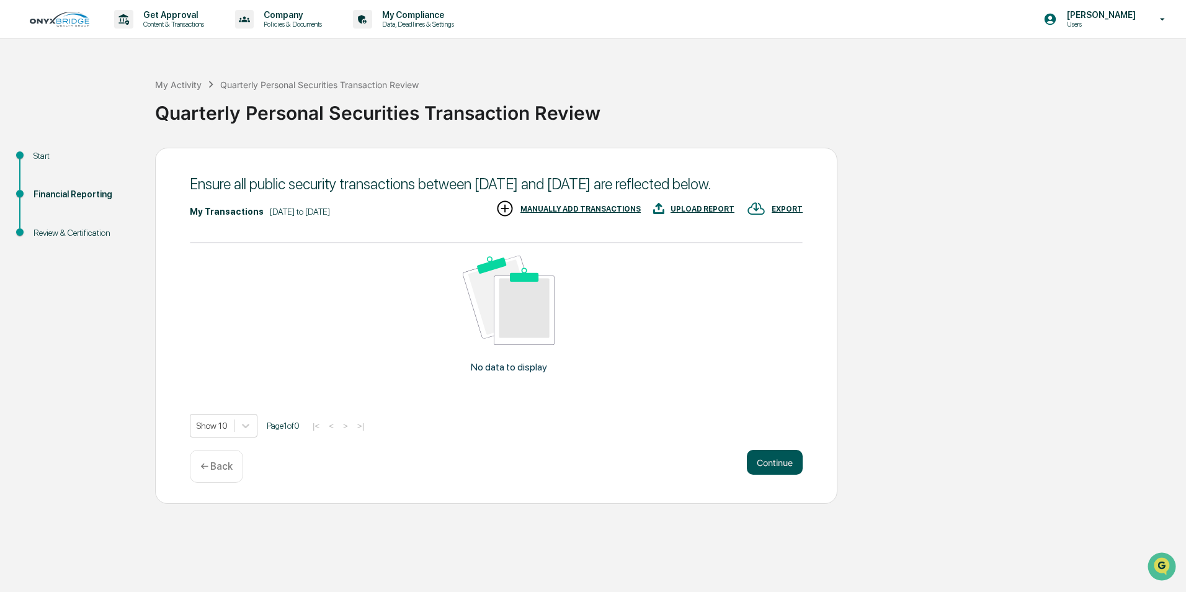
click at [775, 475] on button "Continue" at bounding box center [775, 462] width 56 height 25
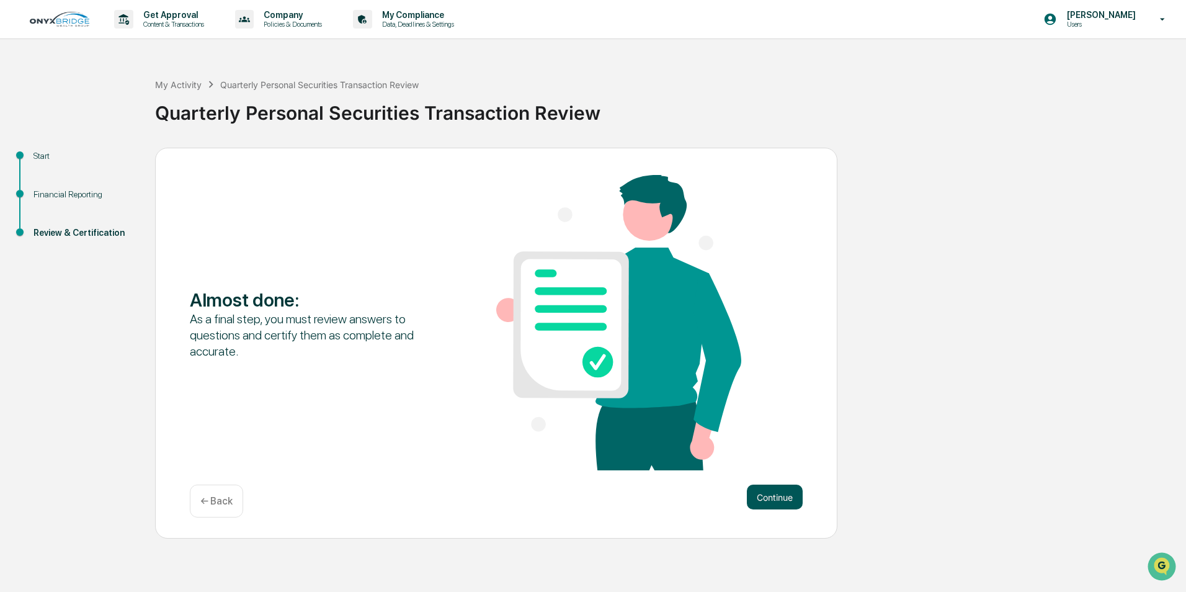
click at [778, 496] on button "Continue" at bounding box center [775, 496] width 56 height 25
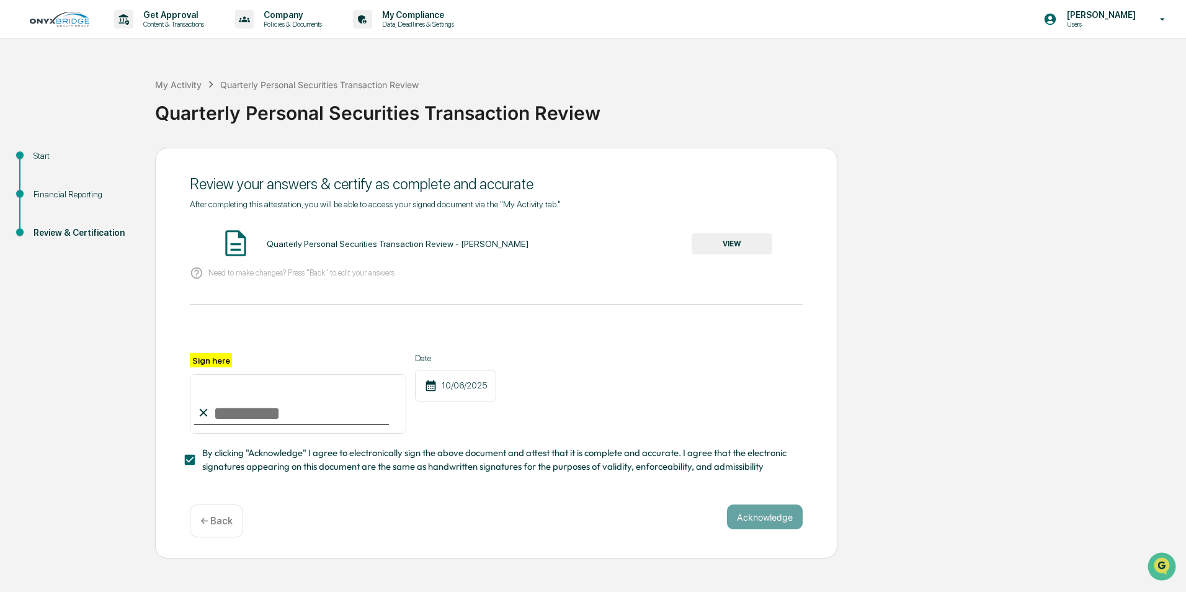
click at [252, 416] on input "Sign here" at bounding box center [298, 404] width 216 height 60
type input "**********"
click at [759, 516] on button "Acknowledge" at bounding box center [765, 516] width 76 height 25
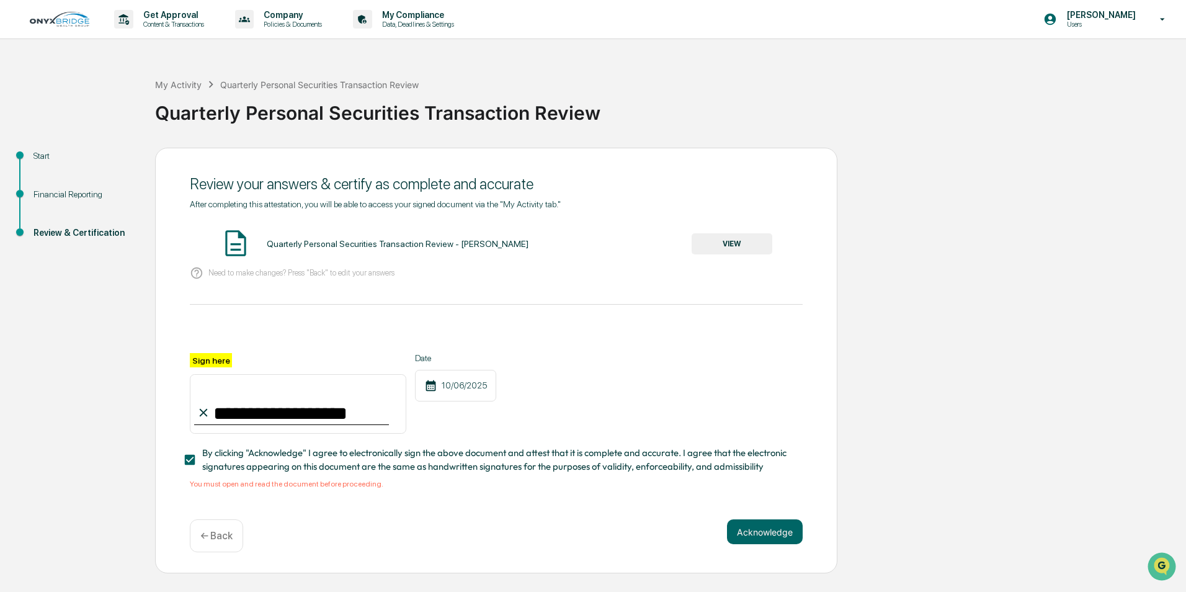
click at [721, 232] on div "Quarterly Personal Securities Transaction Review - Jennifer Reinkraut VIEW" at bounding box center [496, 244] width 613 height 33
click at [720, 239] on button "VIEW" at bounding box center [732, 243] width 81 height 21
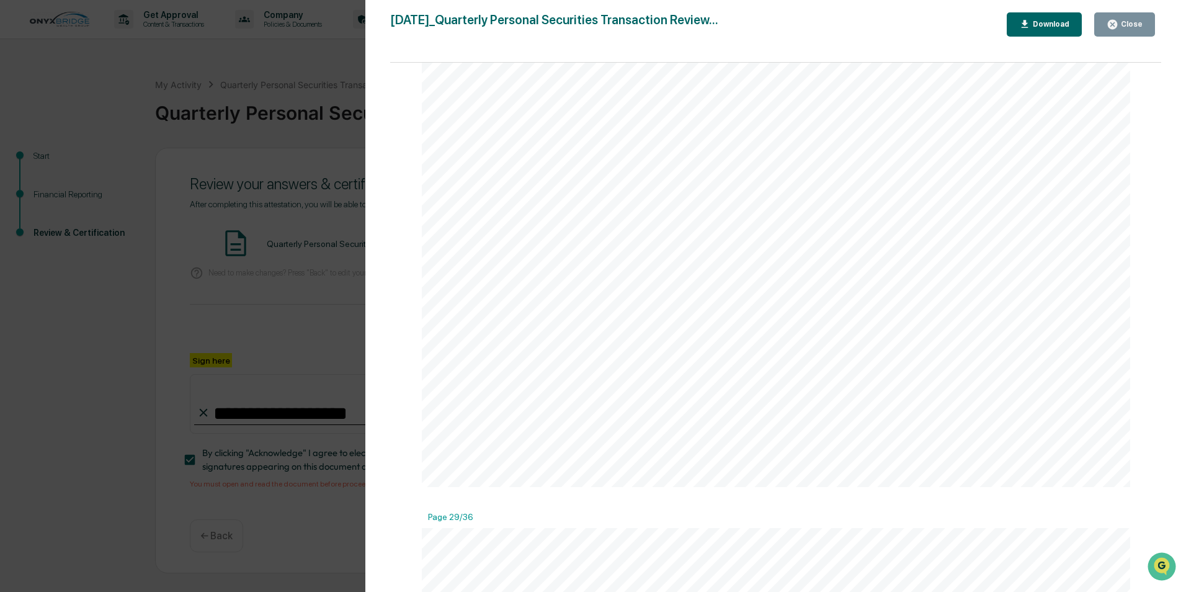
scroll to position [18423, 0]
click at [1135, 24] on div "Close" at bounding box center [1130, 24] width 24 height 9
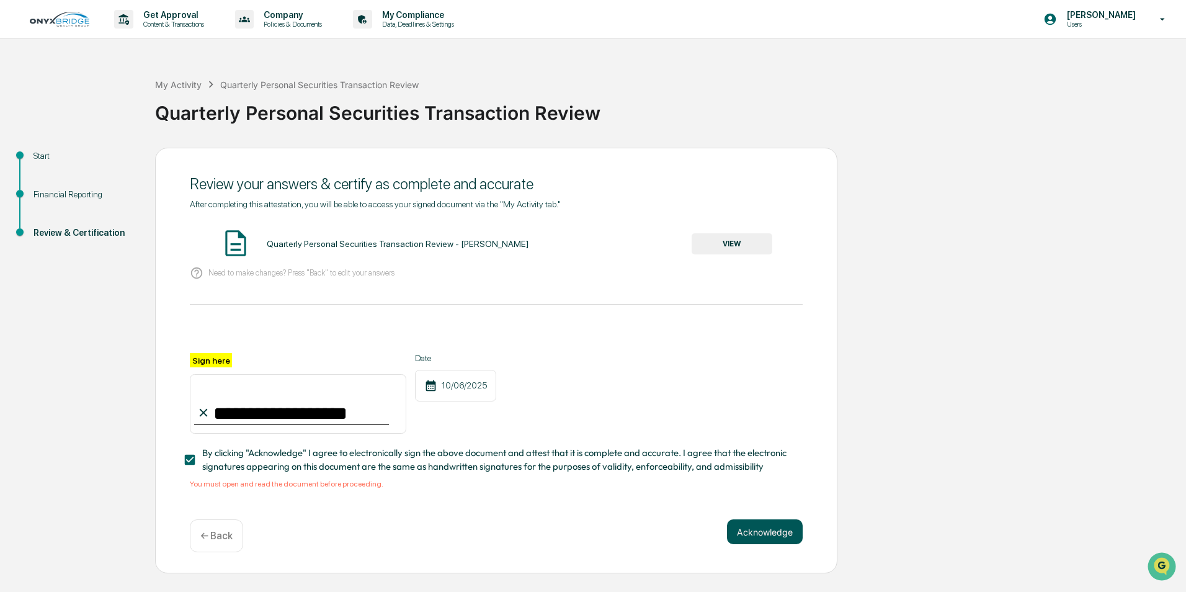
click at [766, 540] on button "Acknowledge" at bounding box center [765, 531] width 76 height 25
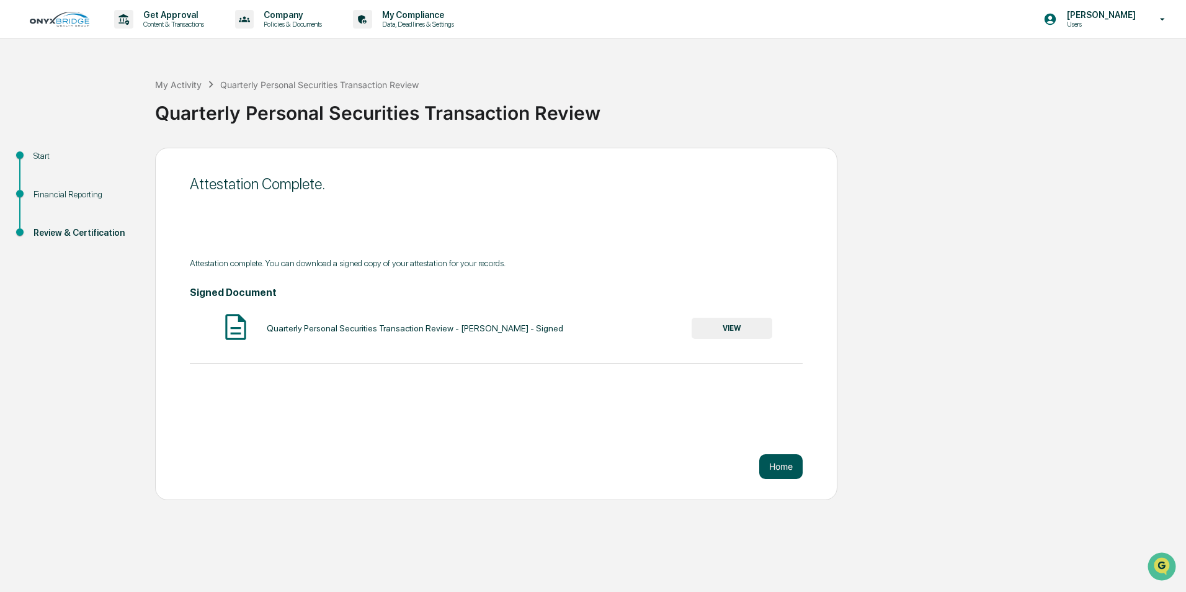
click at [772, 470] on button "Home" at bounding box center [780, 466] width 43 height 25
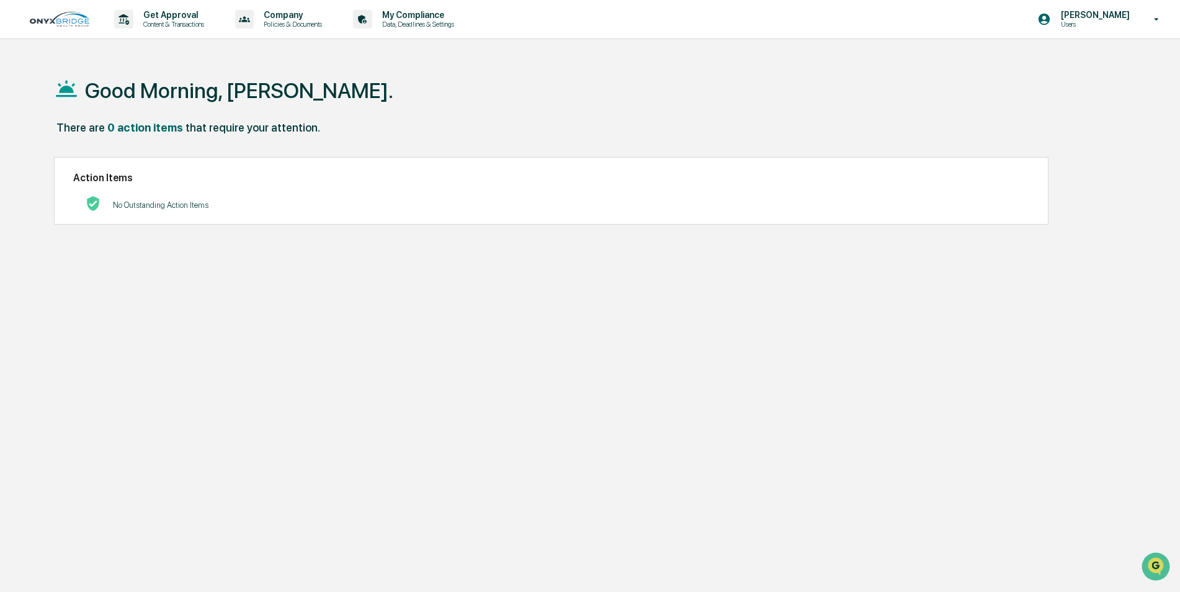
click at [1120, 11] on p "[PERSON_NAME]" at bounding box center [1093, 15] width 85 height 10
click at [1043, 62] on li "Logout" at bounding box center [1089, 62] width 174 height 23
click at [415, 23] on p "Data, Deadlines & Settings" at bounding box center [416, 24] width 88 height 9
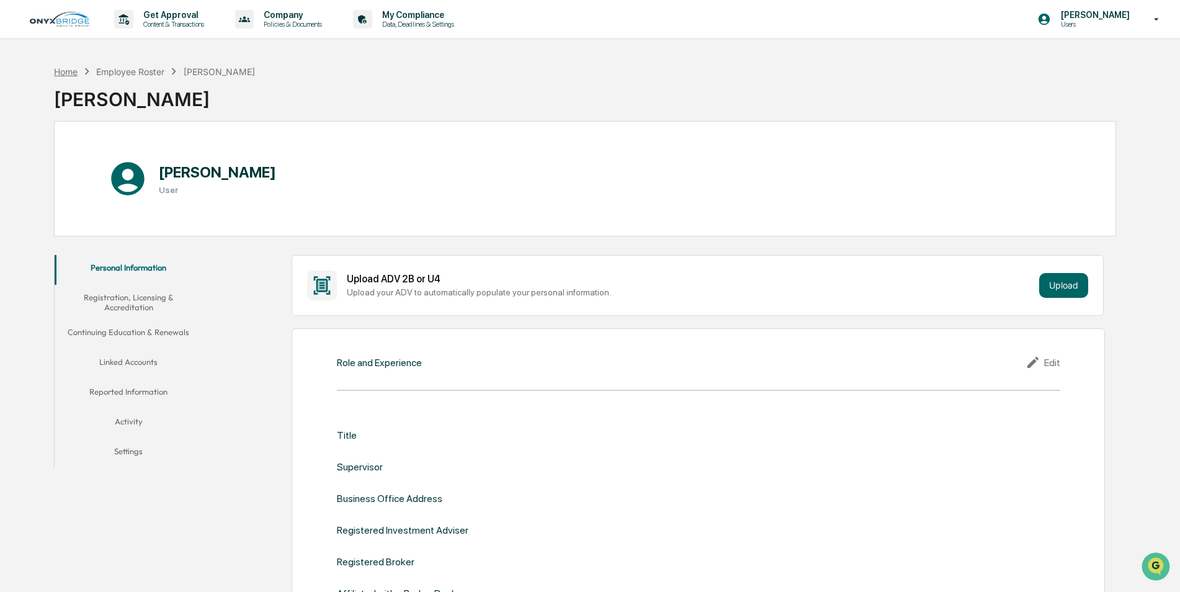
click at [71, 70] on div "Home" at bounding box center [66, 71] width 24 height 11
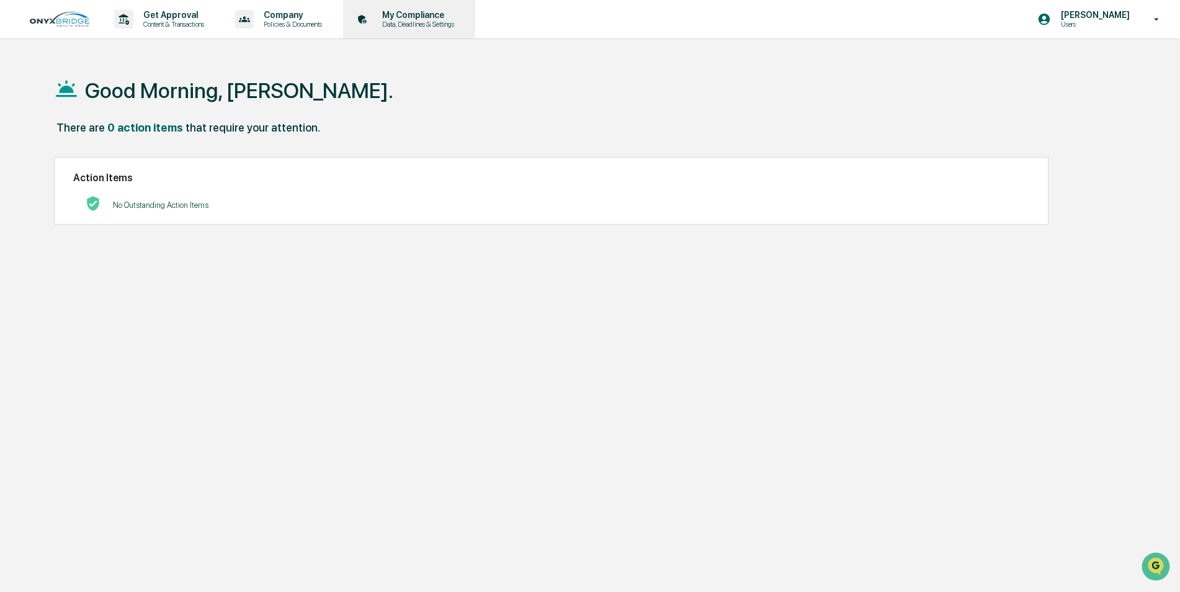
click at [417, 22] on p "Data, Deadlines & Settings" at bounding box center [416, 24] width 88 height 9
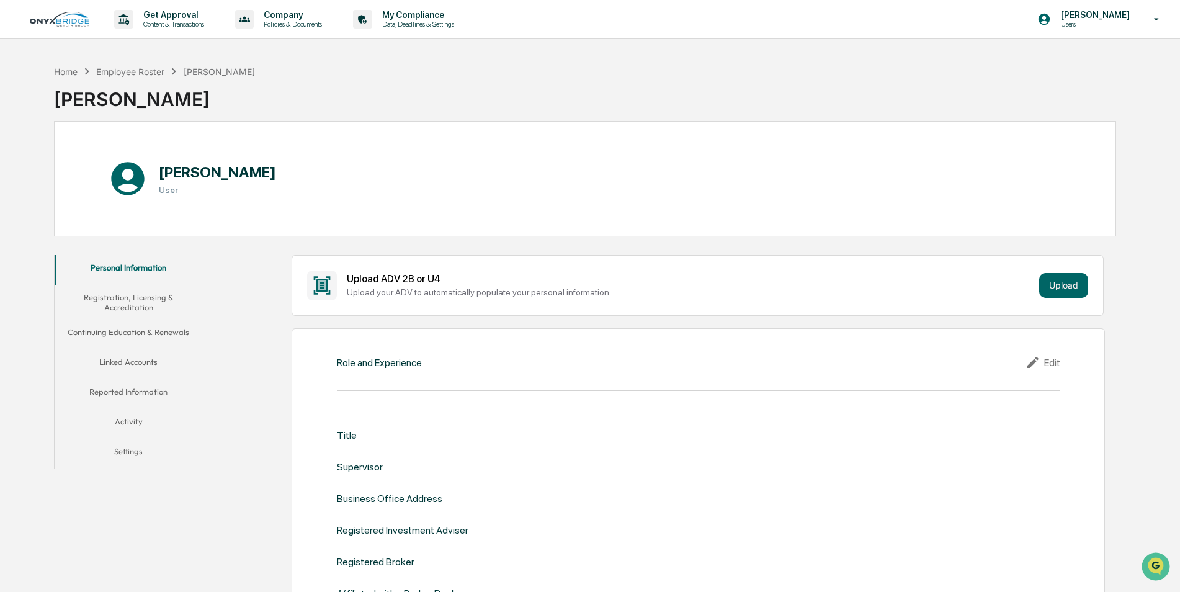
click at [126, 418] on button "Activity" at bounding box center [129, 424] width 148 height 30
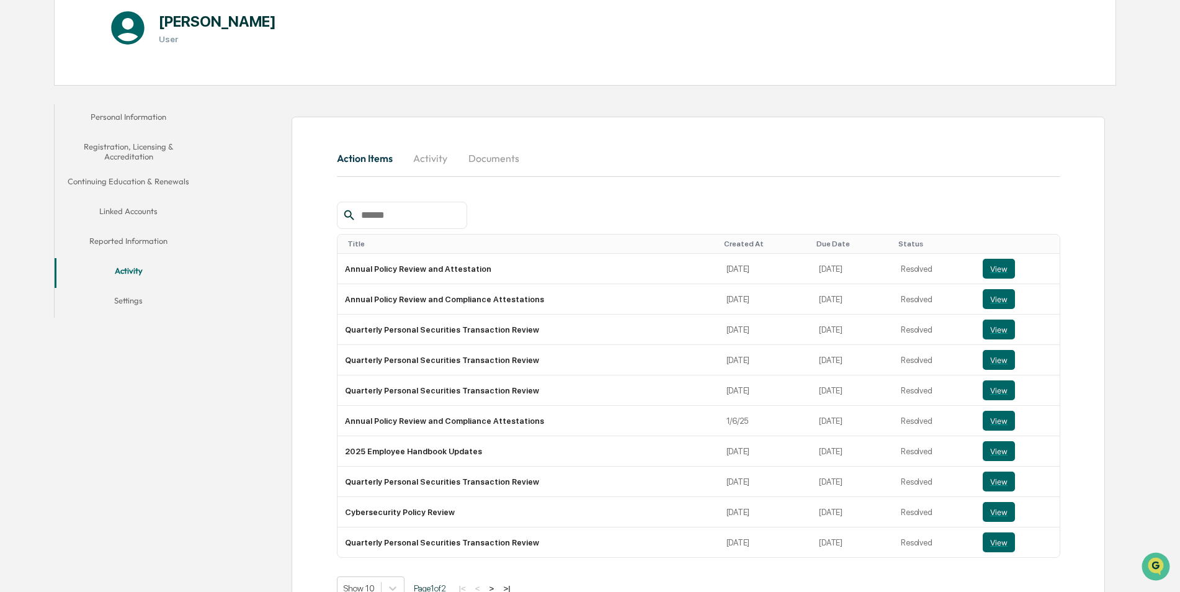
scroll to position [130, 0]
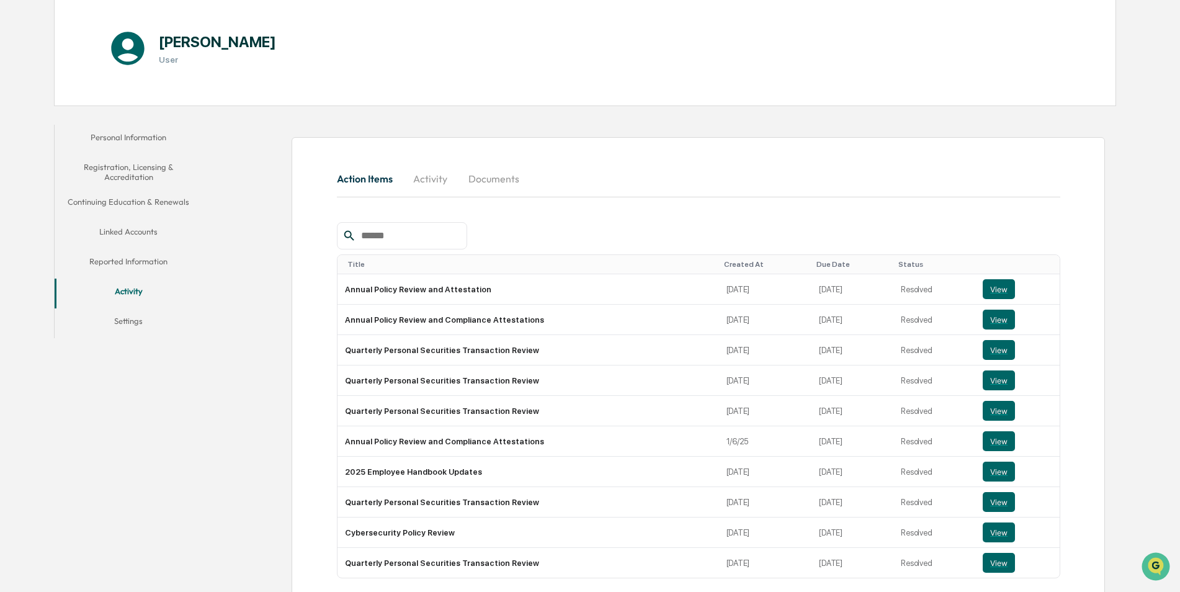
click at [432, 181] on button "Activity" at bounding box center [431, 179] width 56 height 30
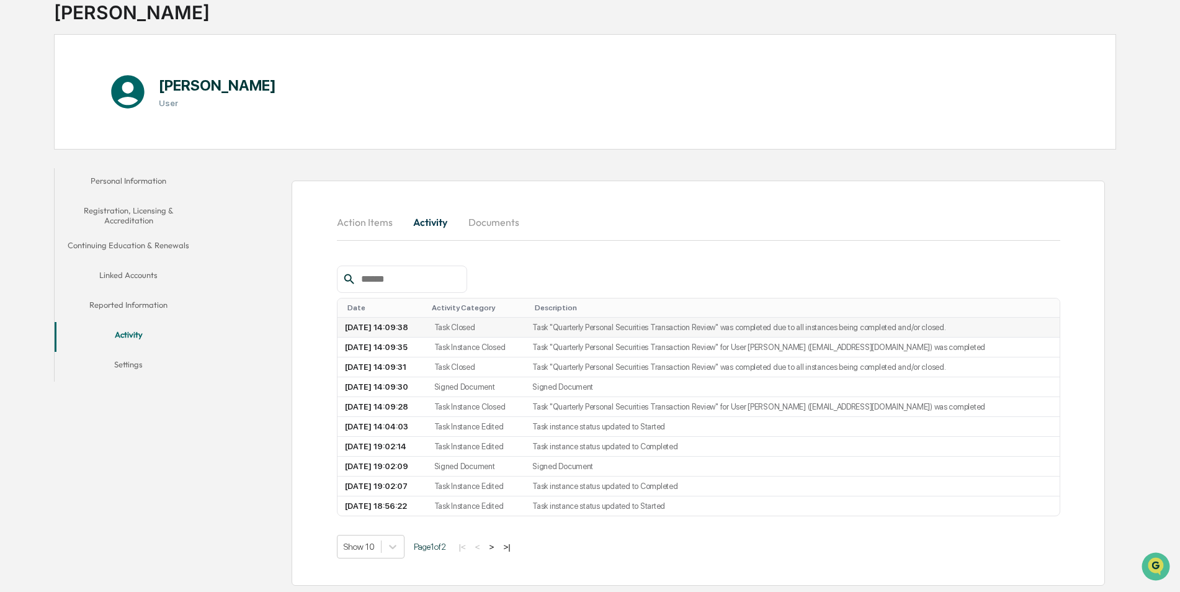
click at [427, 321] on td "[DATE] 14:09:38" at bounding box center [381, 328] width 89 height 20
click at [427, 331] on td "[DATE] 14:09:38" at bounding box center [381, 328] width 89 height 20
click at [116, 276] on button "Linked Accounts" at bounding box center [129, 277] width 148 height 30
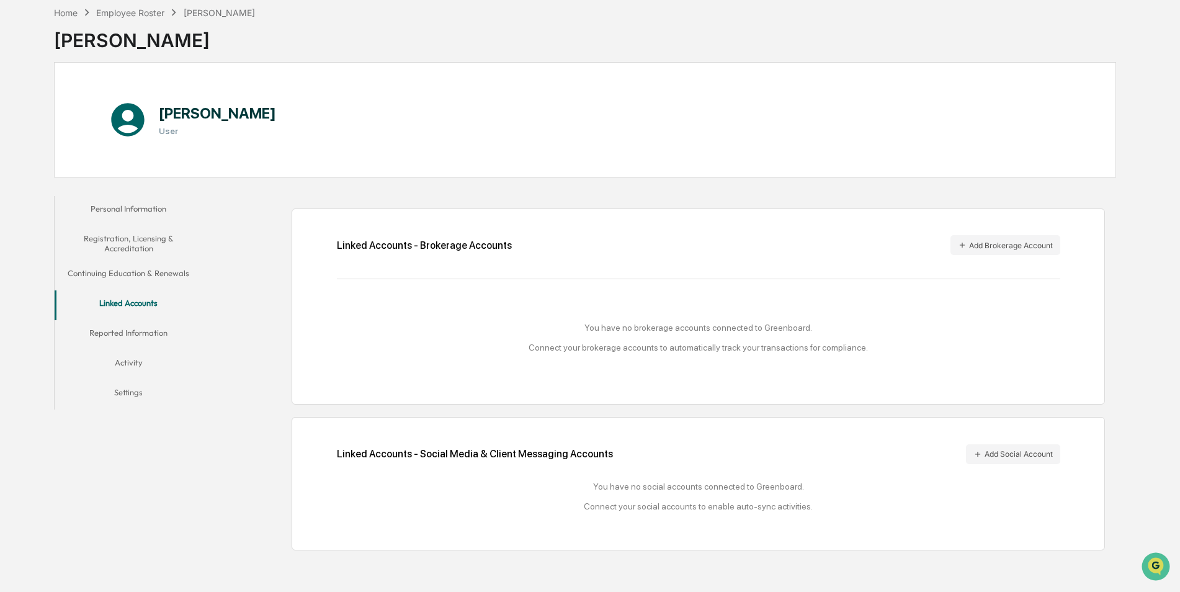
click at [146, 335] on button "Reported Information" at bounding box center [129, 335] width 148 height 30
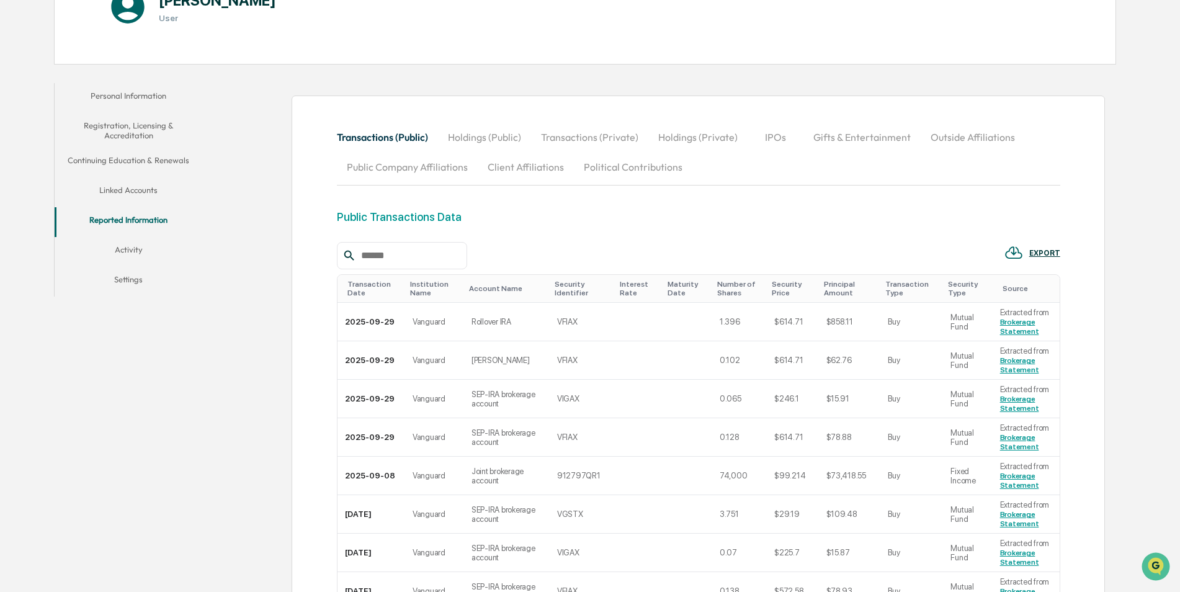
scroll to position [167, 0]
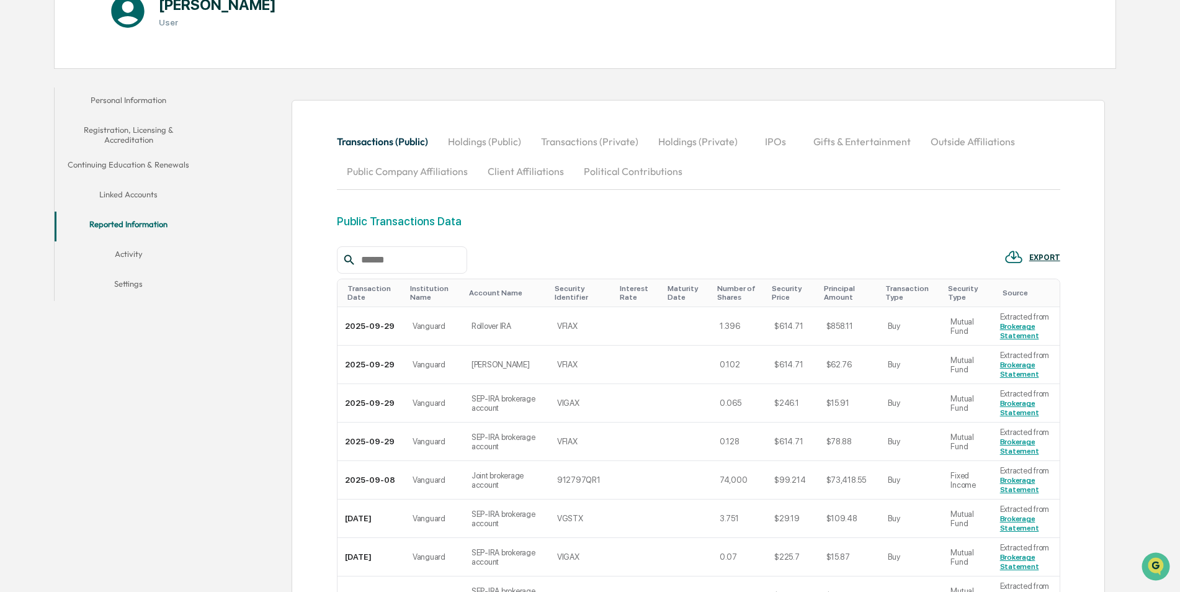
click at [494, 148] on button "Holdings (Public)" at bounding box center [484, 142] width 93 height 30
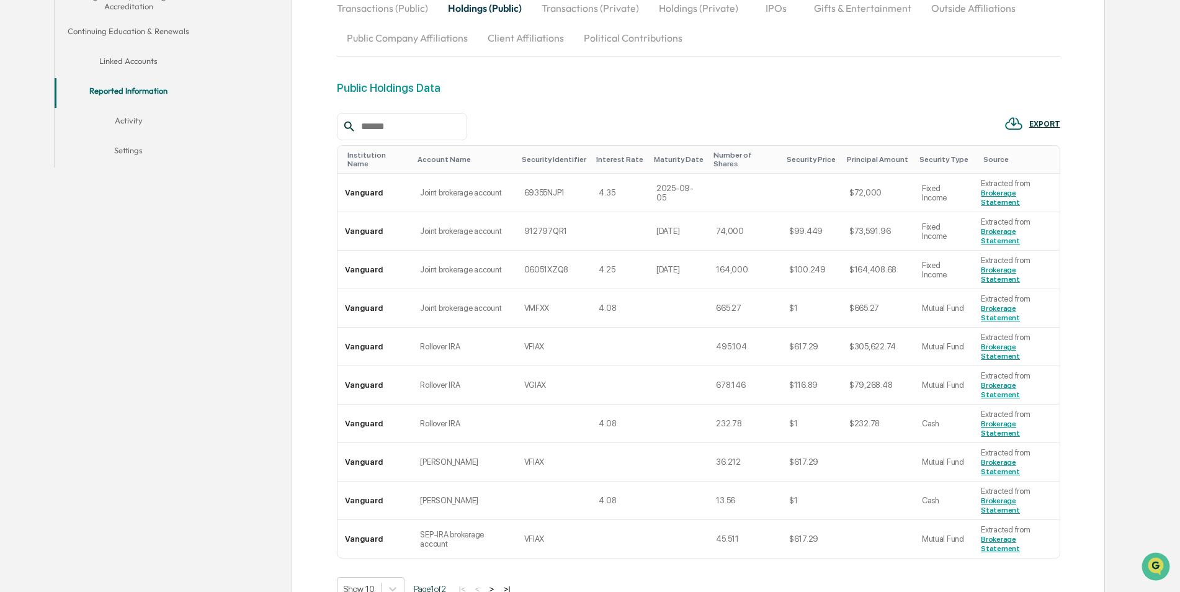
scroll to position [0, 0]
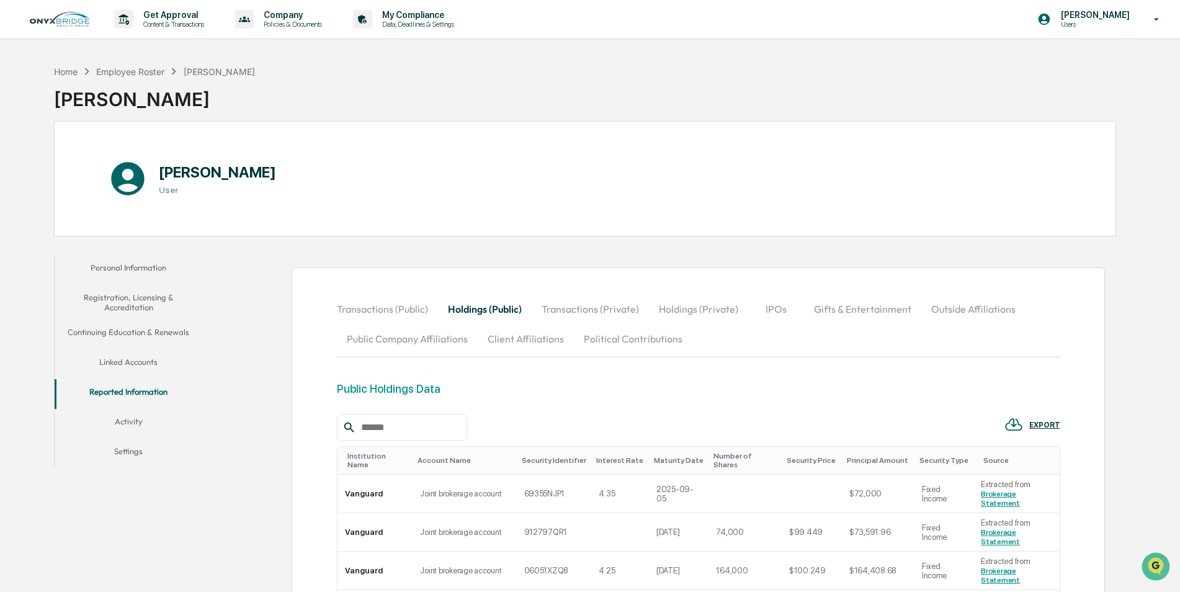
click at [388, 310] on button "Transactions (Public)" at bounding box center [387, 309] width 101 height 30
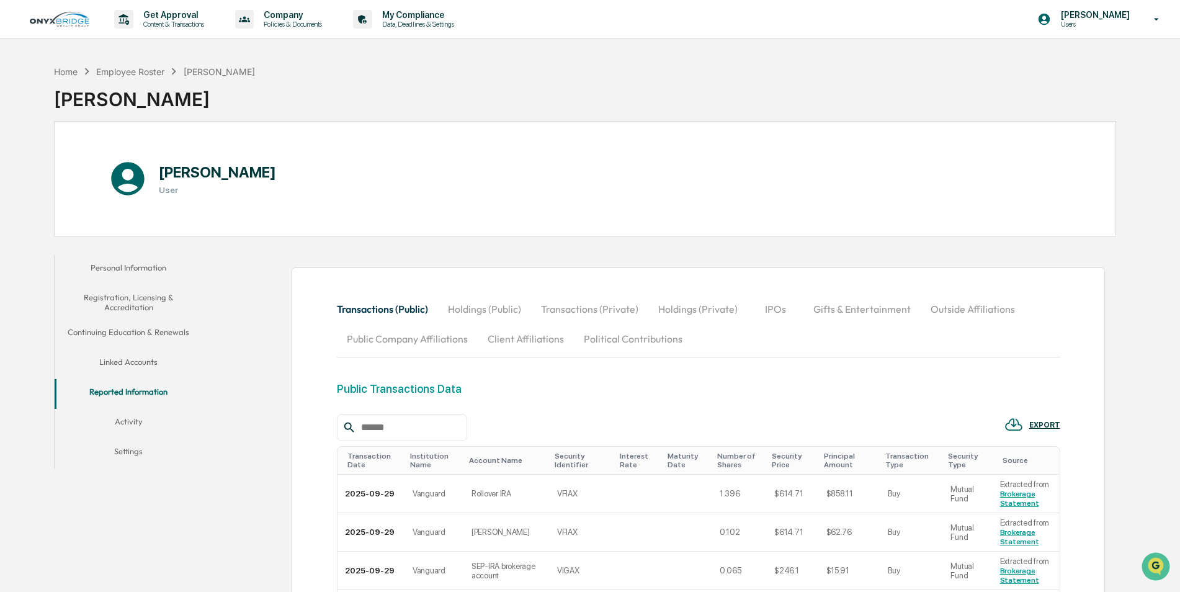
click at [495, 306] on button "Holdings (Public)" at bounding box center [484, 309] width 93 height 30
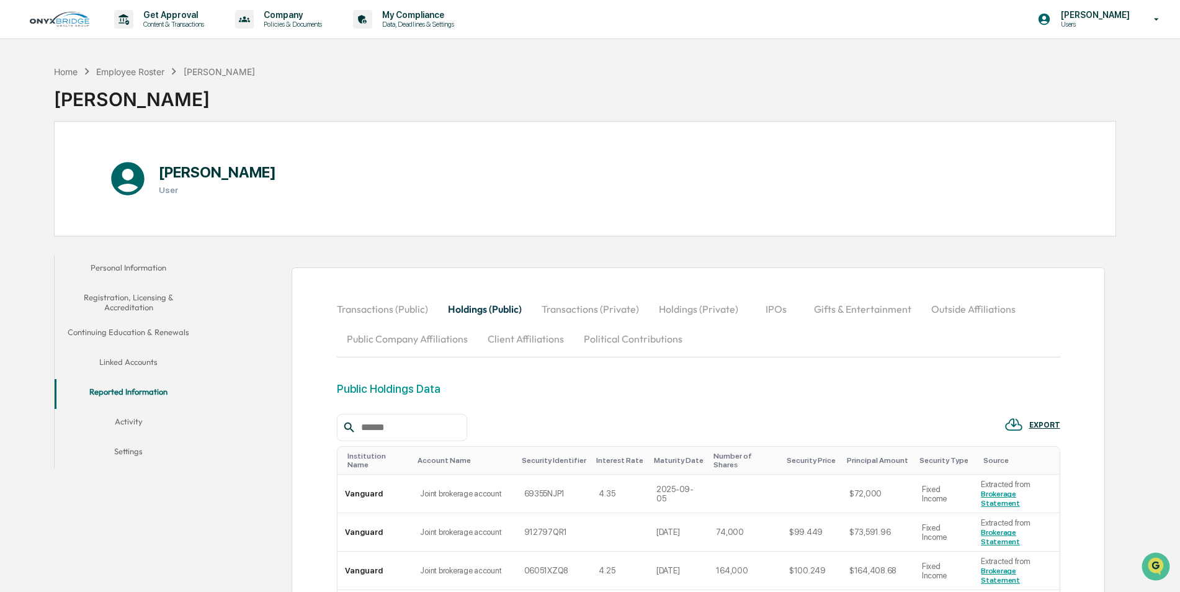
click at [49, 21] on img at bounding box center [60, 19] width 60 height 15
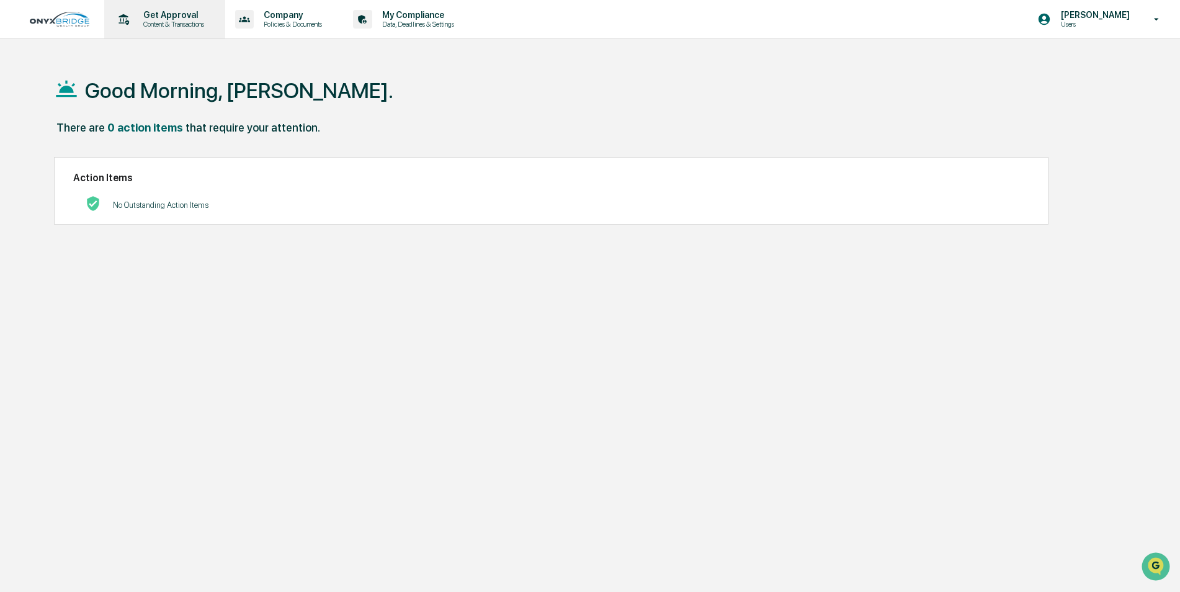
click at [187, 22] on p "Content & Transactions" at bounding box center [171, 24] width 77 height 9
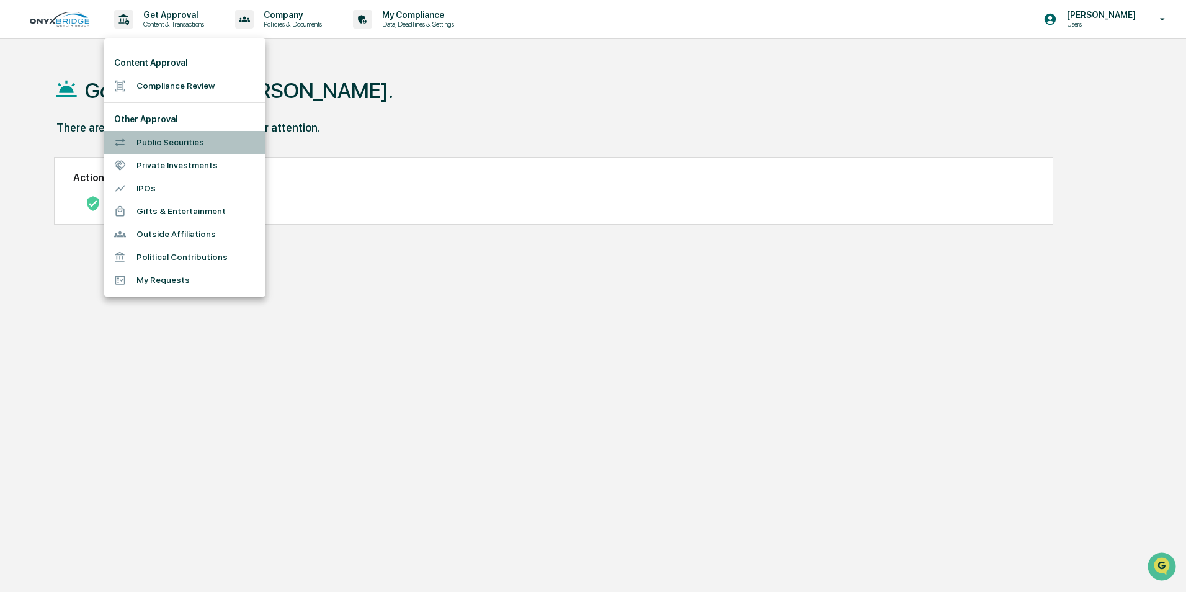
click at [180, 145] on li "Public Securities" at bounding box center [184, 142] width 161 height 23
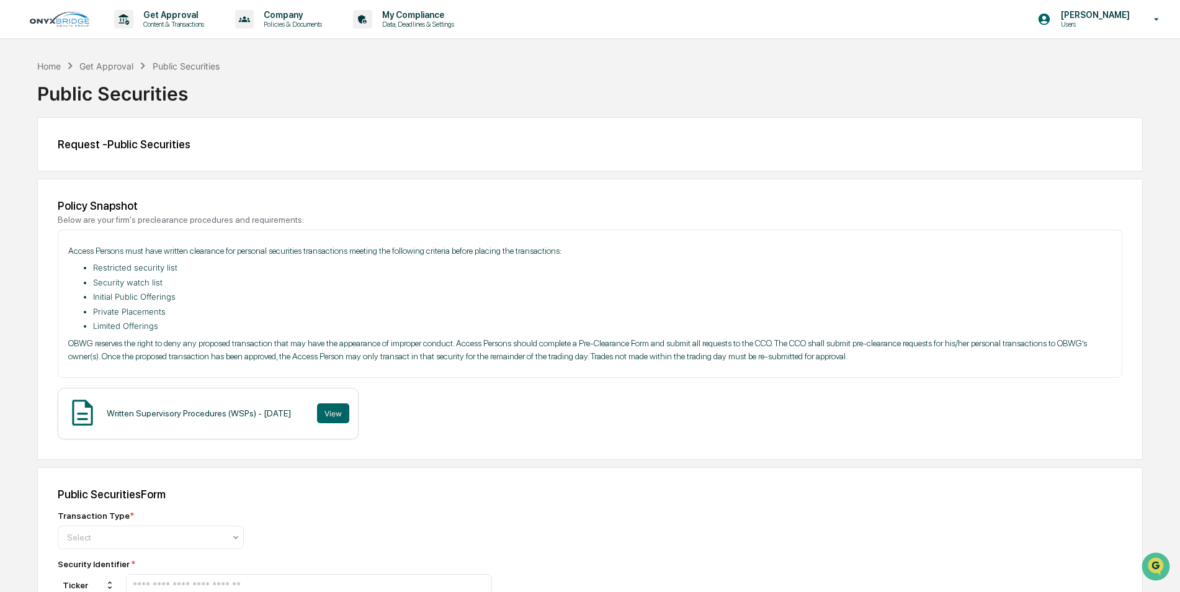
click at [56, 16] on img at bounding box center [60, 19] width 60 height 15
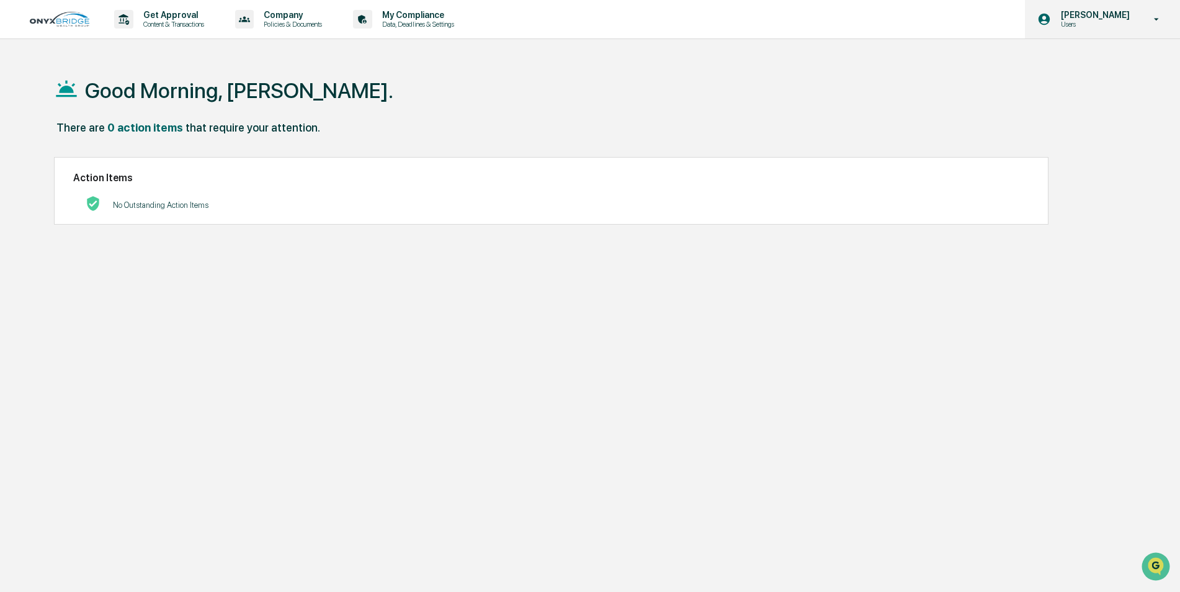
click at [1088, 21] on p "Users" at bounding box center [1093, 24] width 85 height 9
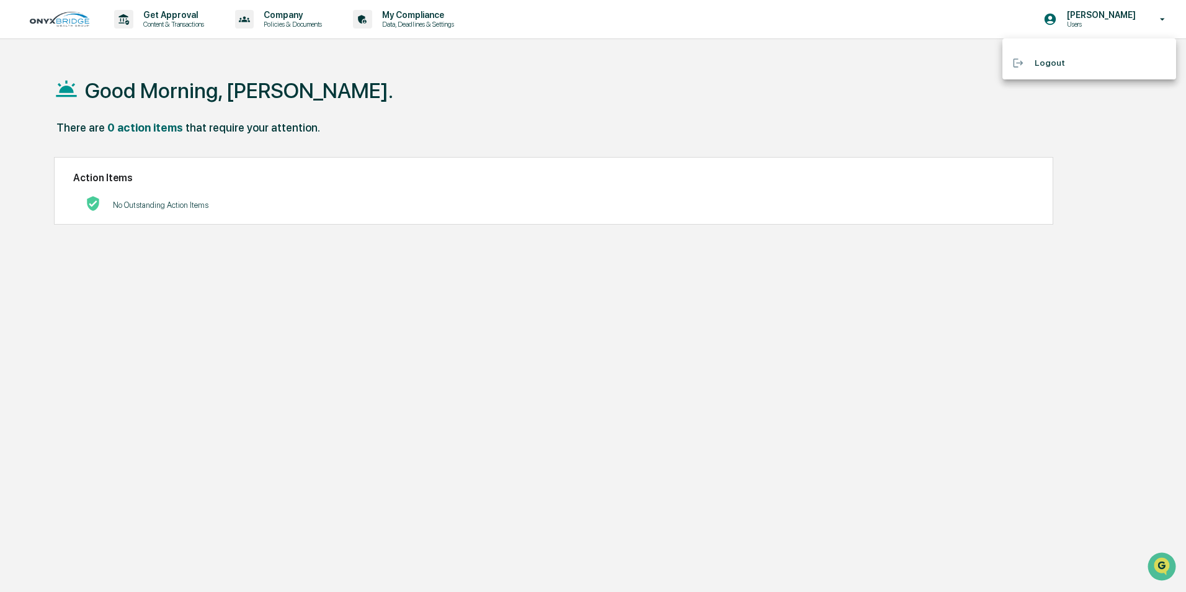
click at [1060, 66] on li "Logout" at bounding box center [1089, 62] width 174 height 23
